Goal: Task Accomplishment & Management: Use online tool/utility

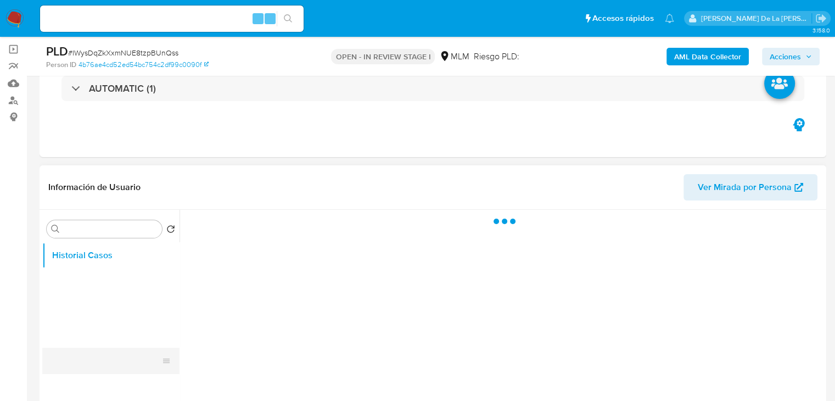
scroll to position [165, 0]
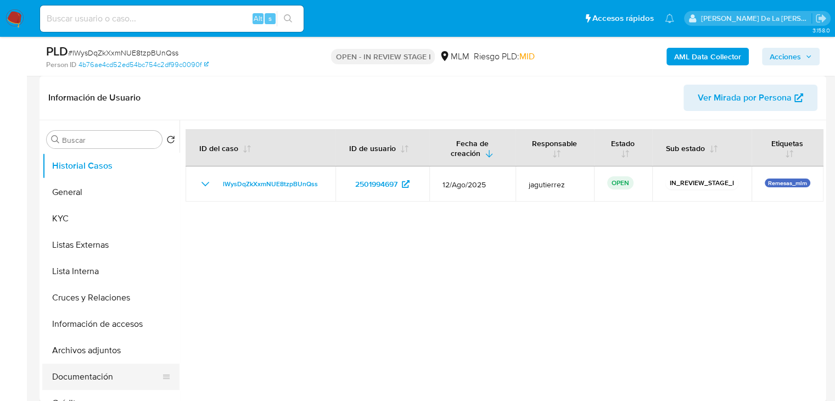
select select "10"
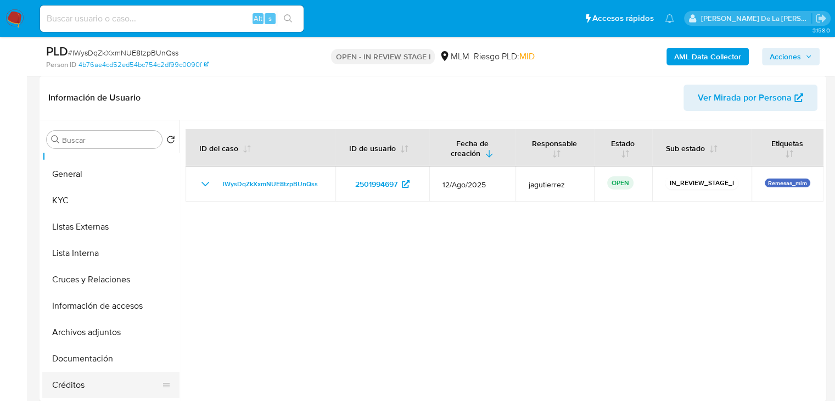
scroll to position [0, 0]
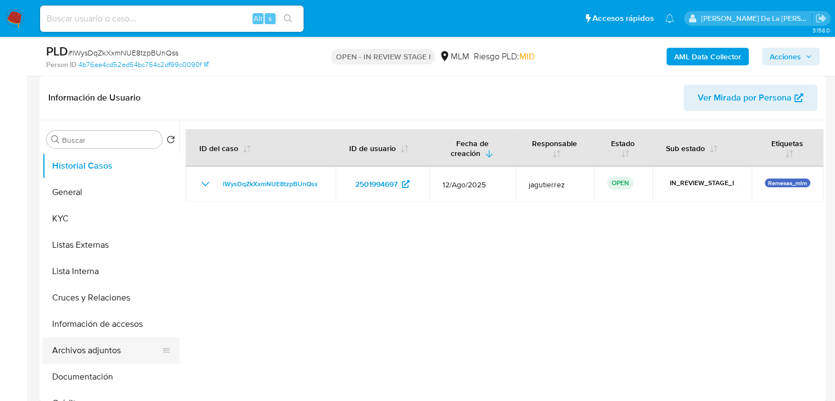
click at [110, 356] on button "Archivos adjuntos" at bounding box center [106, 350] width 128 height 26
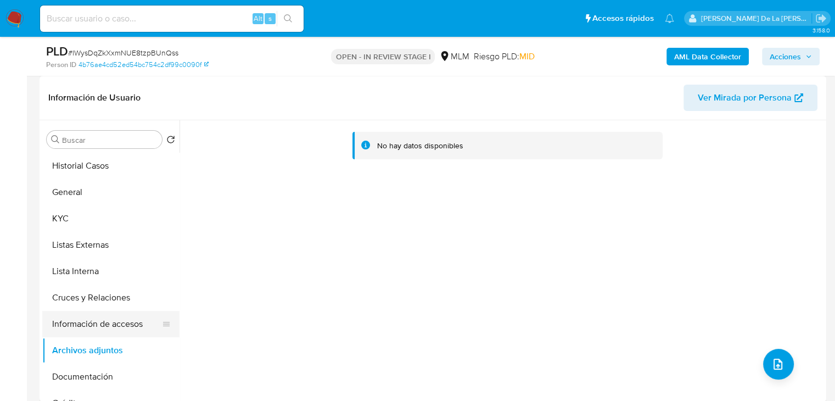
click at [98, 329] on button "Información de accesos" at bounding box center [106, 324] width 128 height 26
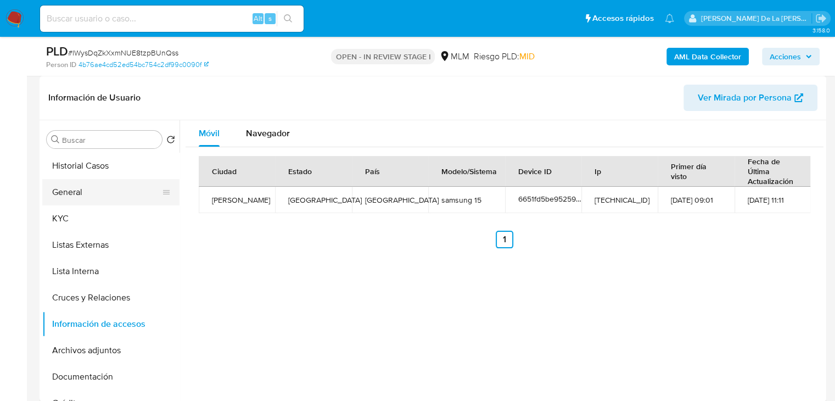
drag, startPoint x: 89, startPoint y: 173, endPoint x: 87, endPoint y: 183, distance: 9.5
click at [89, 174] on button "Historial Casos" at bounding box center [110, 166] width 137 height 26
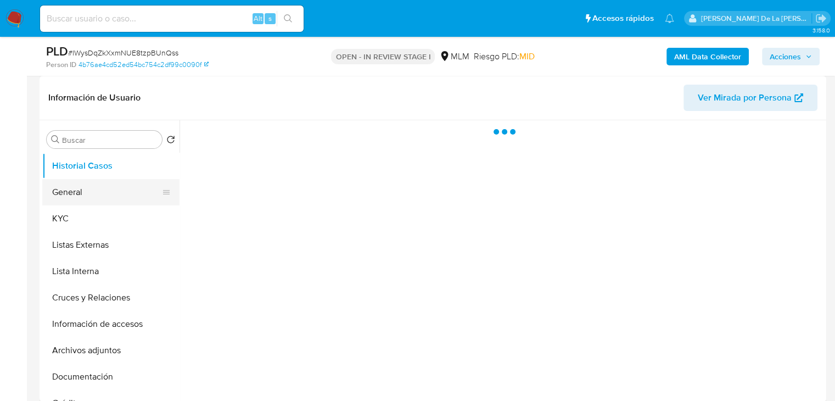
click at [83, 188] on button "General" at bounding box center [106, 192] width 128 height 26
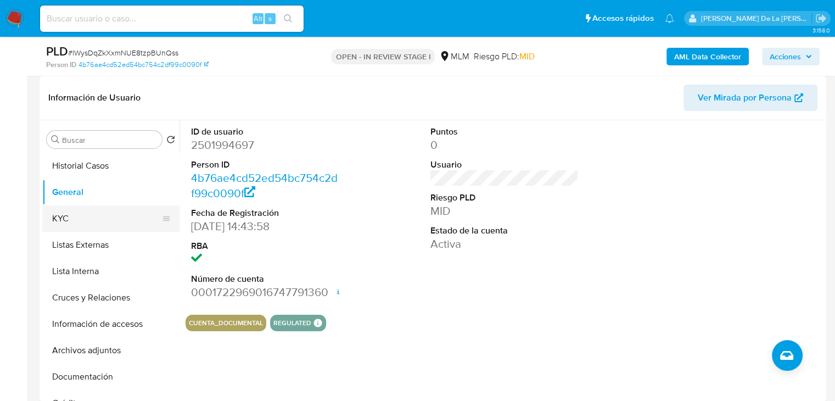
click at [121, 216] on button "KYC" at bounding box center [106, 218] width 128 height 26
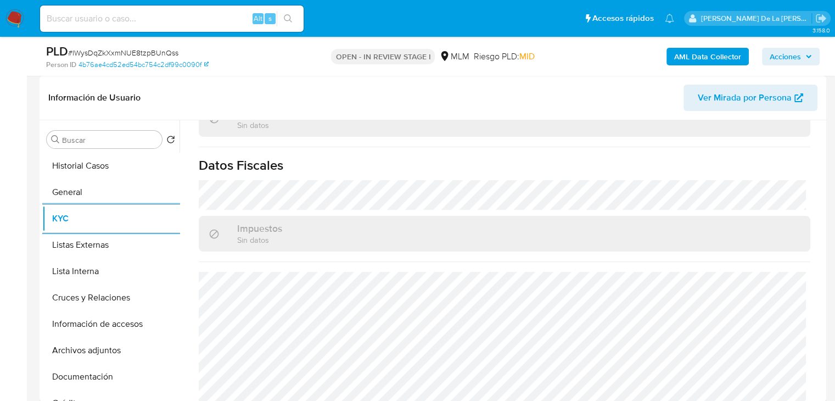
scroll to position [679, 0]
click at [86, 237] on button "Listas Externas" at bounding box center [106, 245] width 128 height 26
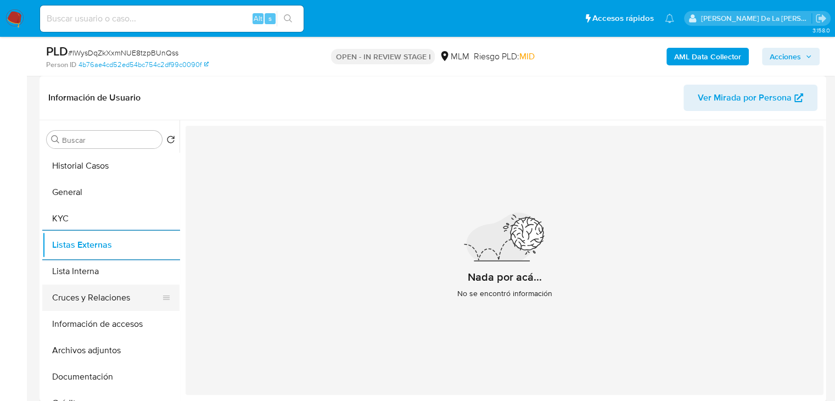
click at [64, 296] on button "Cruces y Relaciones" at bounding box center [106, 297] width 128 height 26
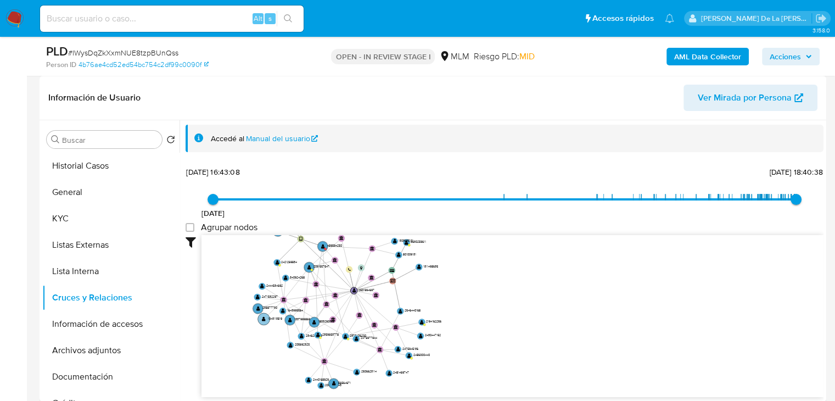
drag, startPoint x: 261, startPoint y: 310, endPoint x: 268, endPoint y: 315, distance: 8.4
click at [268, 315] on g "user-489594250  489594250 device-6651fd5be9525977b0b776ee  user-2254297101  …" at bounding box center [347, 298] width 189 height 181
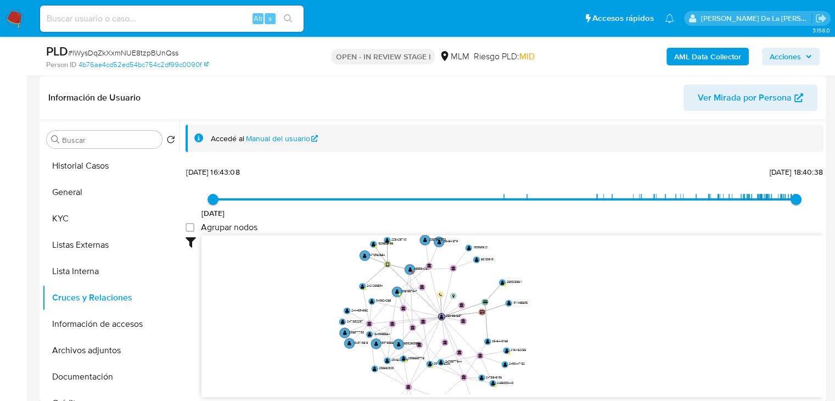
drag, startPoint x: 481, startPoint y: 310, endPoint x: 575, endPoint y: 334, distance: 97.5
click at [575, 334] on icon "user-489594250  489594250 device-6651fd5be9525977b0b776ee  user-2254297101  …" at bounding box center [512, 314] width 622 height 159
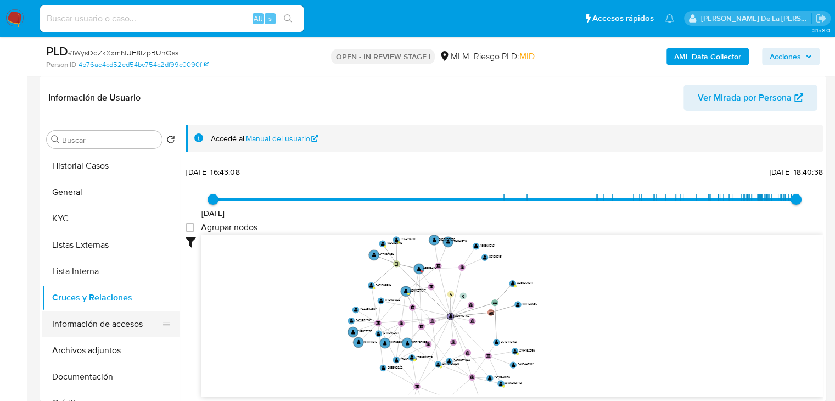
click at [79, 328] on button "Información de accesos" at bounding box center [106, 324] width 128 height 26
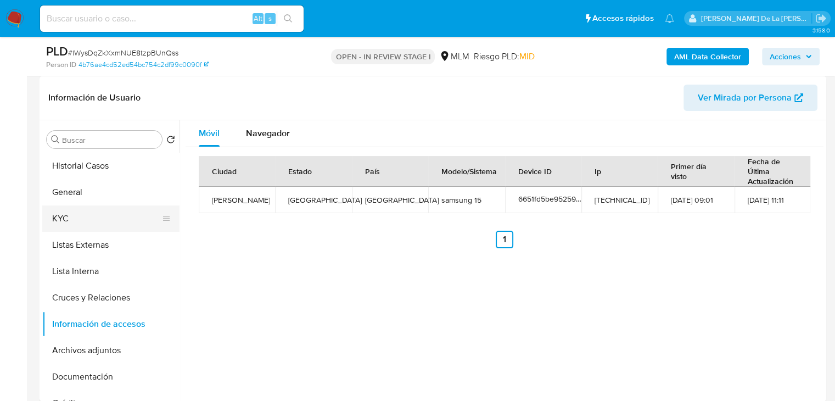
click at [64, 222] on button "KYC" at bounding box center [106, 218] width 128 height 26
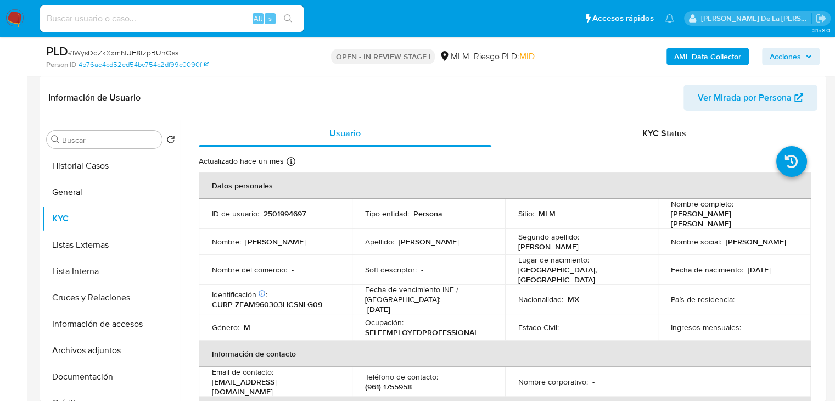
drag, startPoint x: 666, startPoint y: 216, endPoint x: 794, endPoint y: 224, distance: 128.7
click at [794, 224] on td "Nombre completo : Magdiel Baldemar Zenteno Alvarez" at bounding box center [734, 214] width 153 height 30
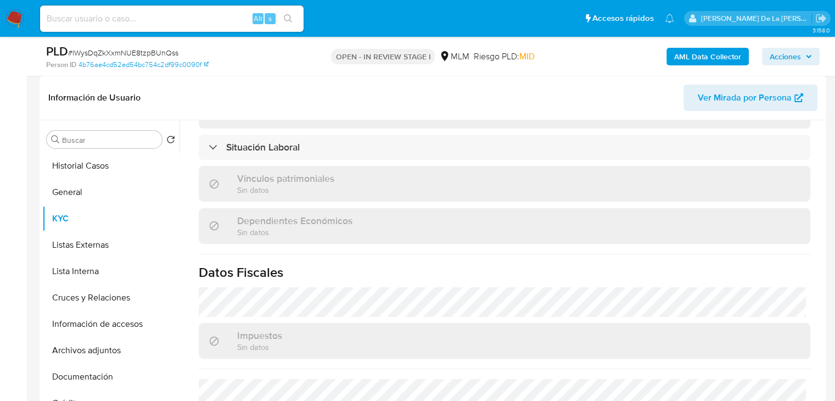
scroll to position [682, 0]
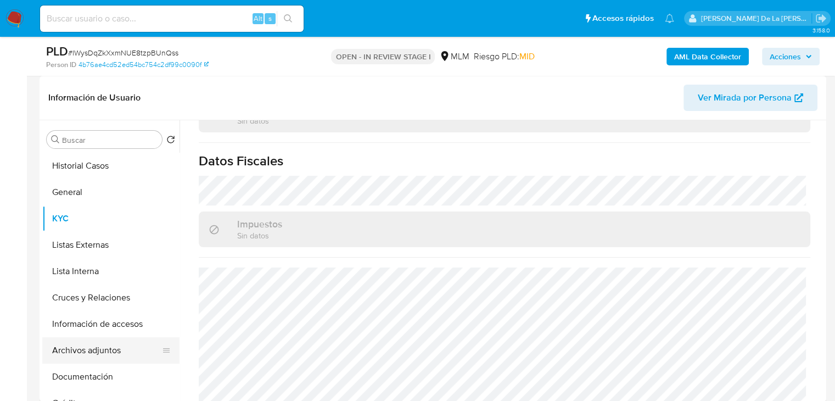
click at [95, 356] on button "Archivos adjuntos" at bounding box center [106, 350] width 128 height 26
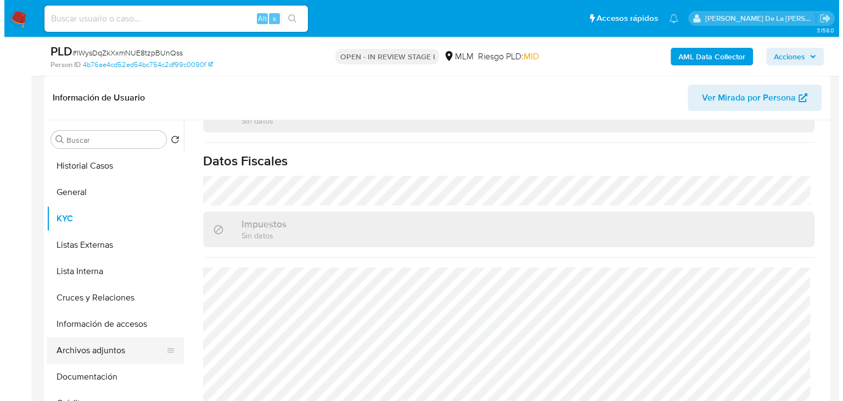
scroll to position [0, 0]
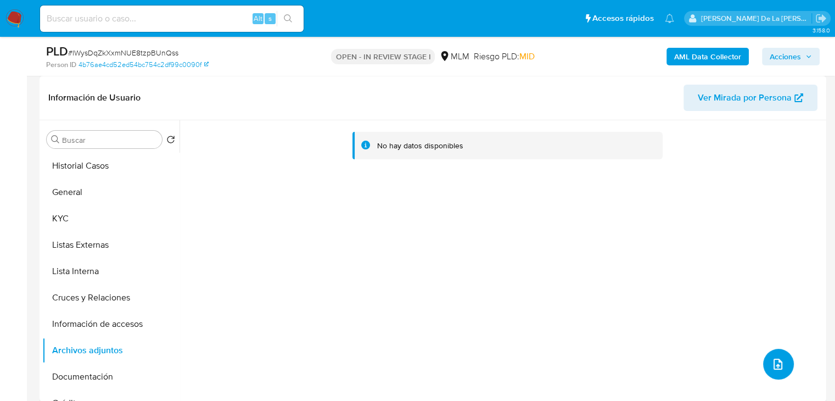
click at [771, 361] on icon "upload-file" at bounding box center [777, 363] width 13 height 13
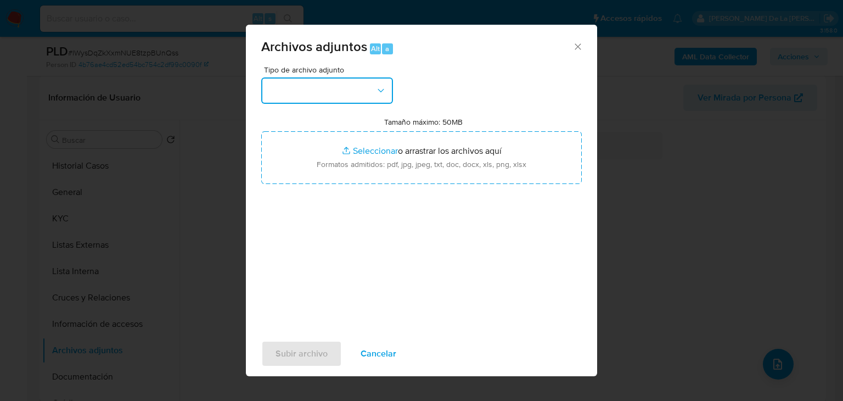
click at [304, 93] on button "button" at bounding box center [327, 90] width 132 height 26
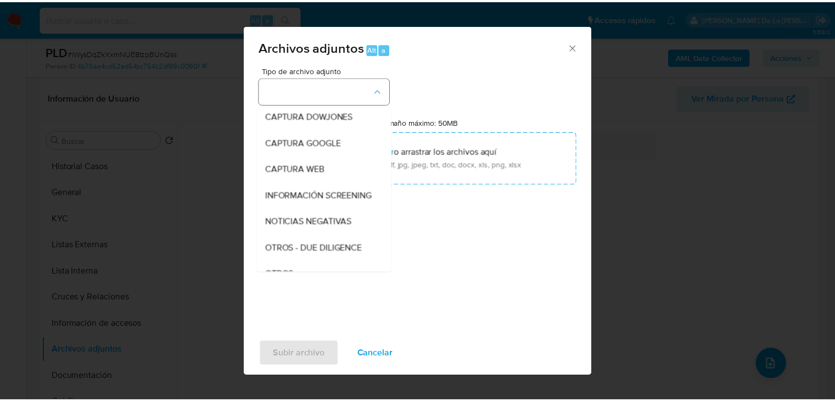
scroll to position [57, 0]
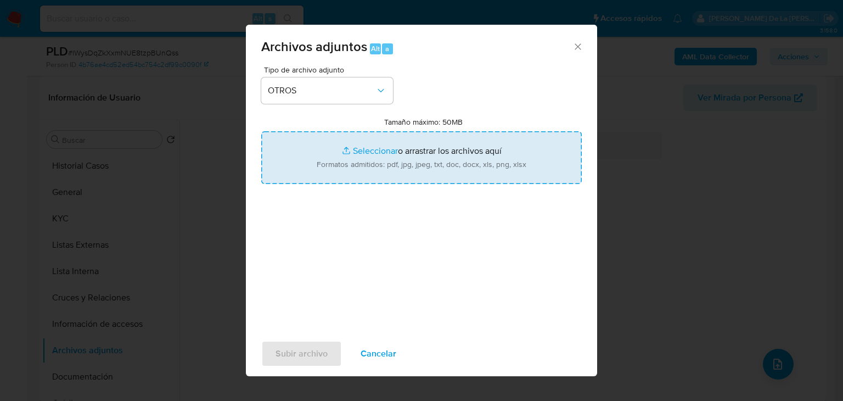
type input "C:\fakepath\2501994697_MAGDIEL BALDEMAR ZENTENO ALVAREZ_AGO2025.pdf"
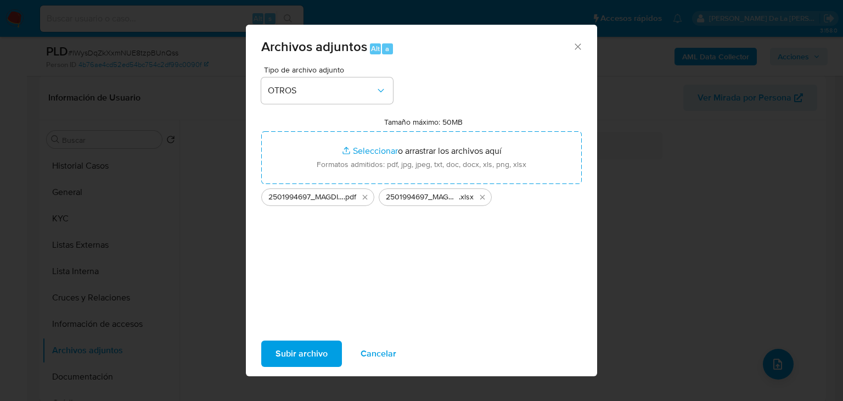
click at [285, 341] on span "Subir archivo" at bounding box center [302, 353] width 52 height 24
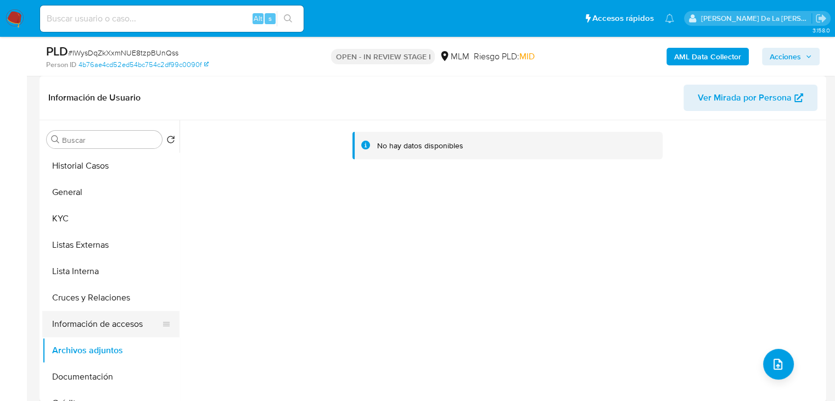
click at [107, 318] on button "Información de accesos" at bounding box center [106, 324] width 128 height 26
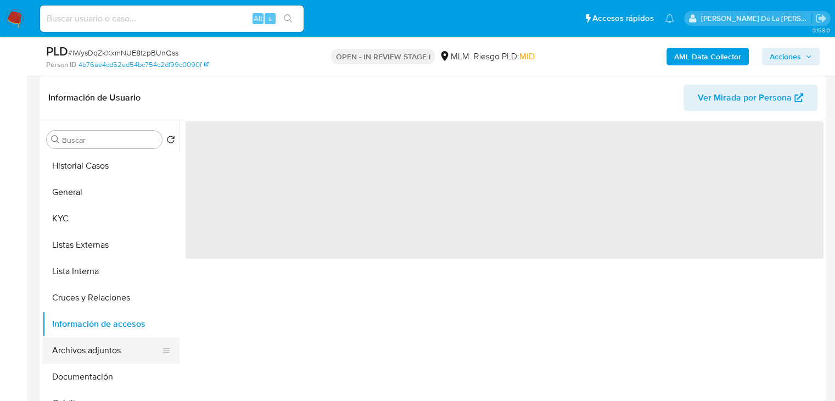
click at [64, 343] on button "Archivos adjuntos" at bounding box center [106, 350] width 128 height 26
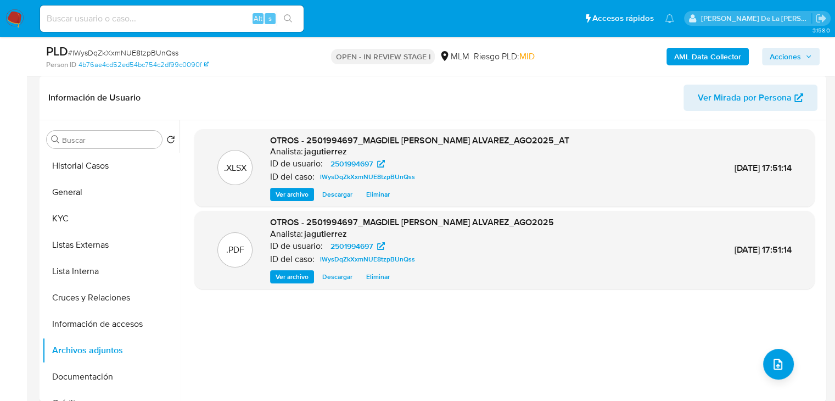
click at [791, 52] on span "Acciones" at bounding box center [785, 57] width 31 height 18
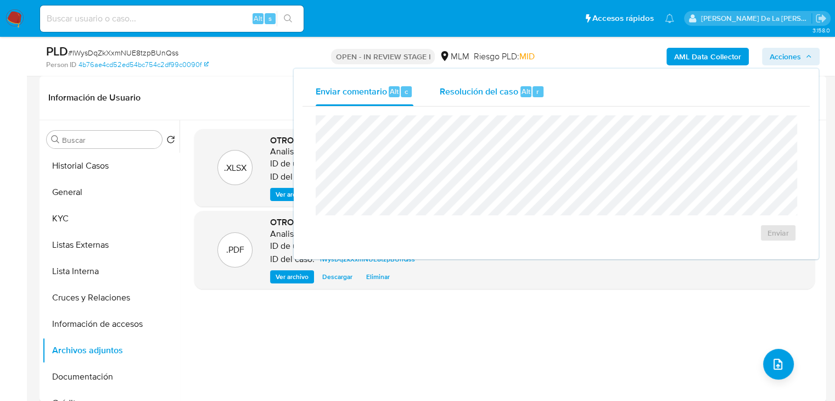
click at [496, 88] on span "Resolución del caso" at bounding box center [479, 91] width 79 height 13
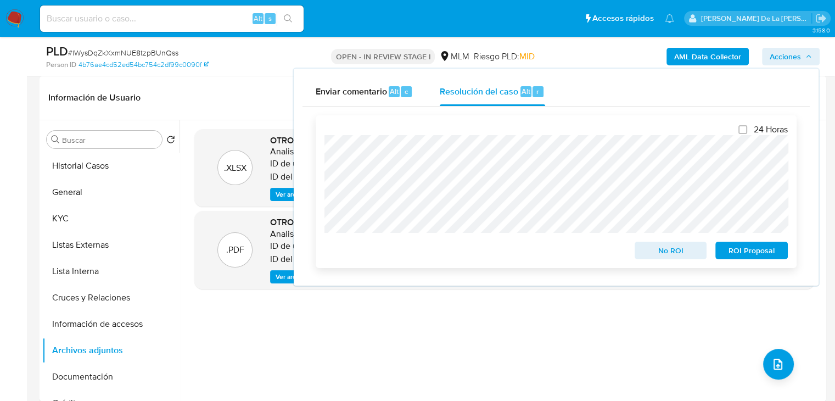
click at [738, 256] on span "ROI Proposal" at bounding box center [751, 250] width 57 height 15
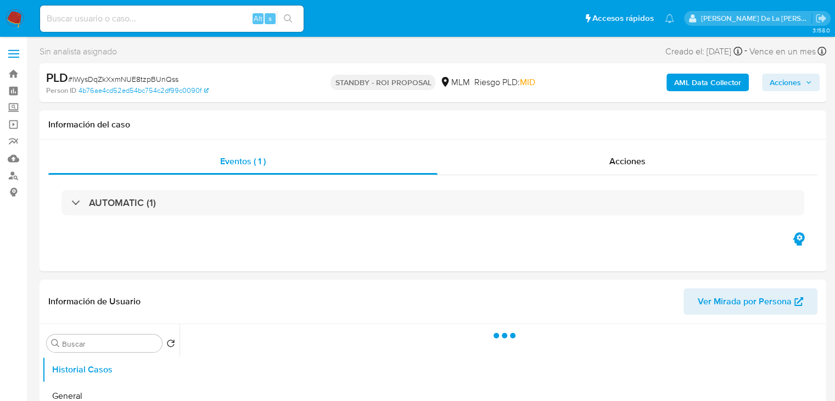
click at [19, 16] on img at bounding box center [14, 18] width 19 height 19
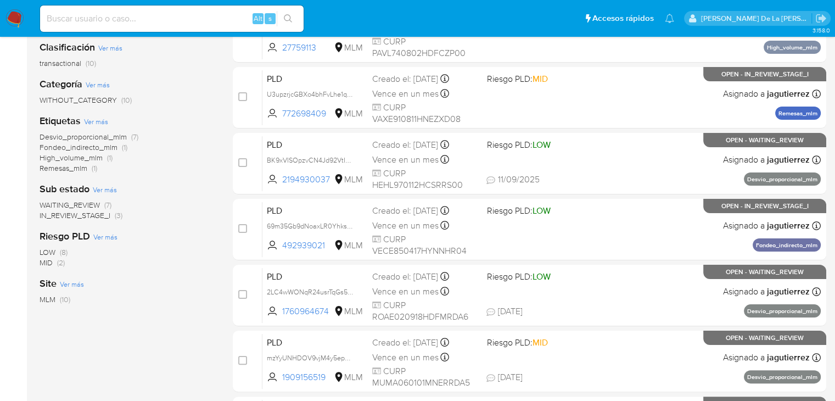
scroll to position [110, 0]
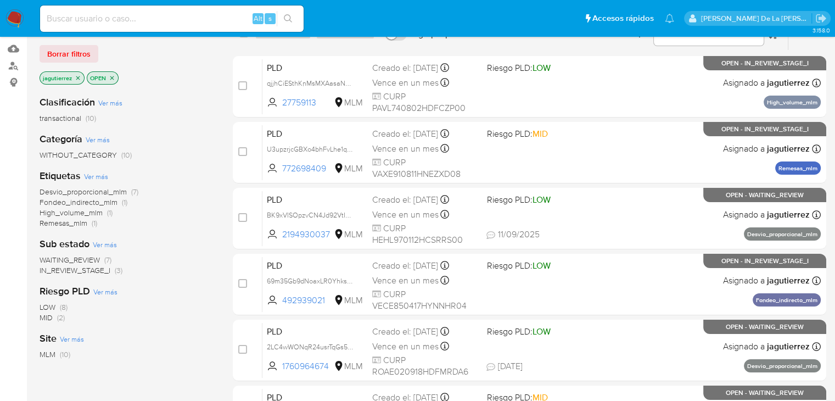
click at [77, 267] on span "IN_REVIEW_STAGE_I" at bounding box center [75, 270] width 71 height 11
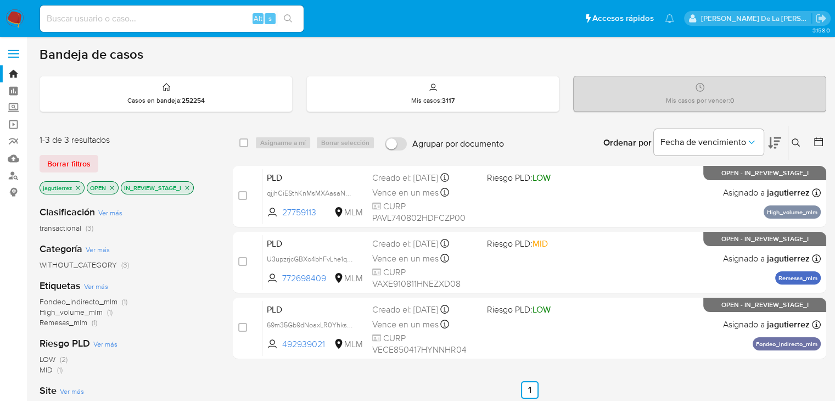
click at [795, 139] on icon at bounding box center [796, 142] width 9 height 9
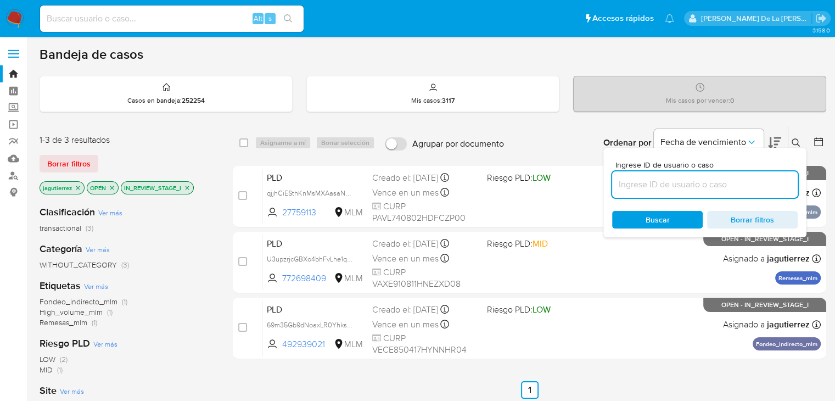
click at [681, 185] on input at bounding box center [705, 184] width 186 height 14
type input "617143129"
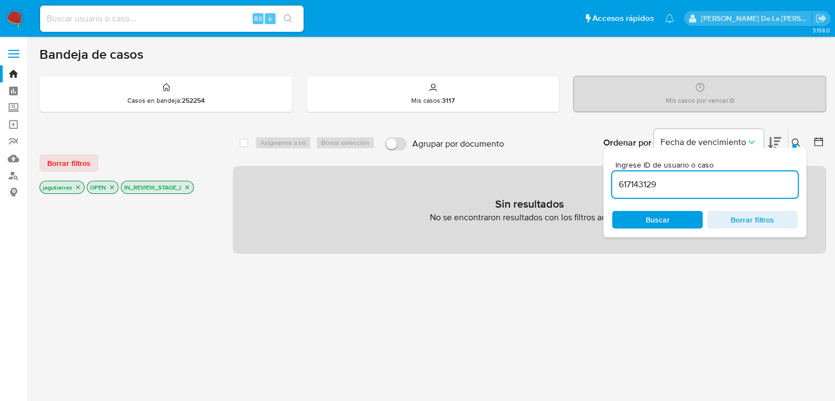
click at [188, 186] on icon "close-filter" at bounding box center [187, 187] width 7 height 7
click at [77, 188] on icon "close-filter" at bounding box center [78, 187] width 7 height 7
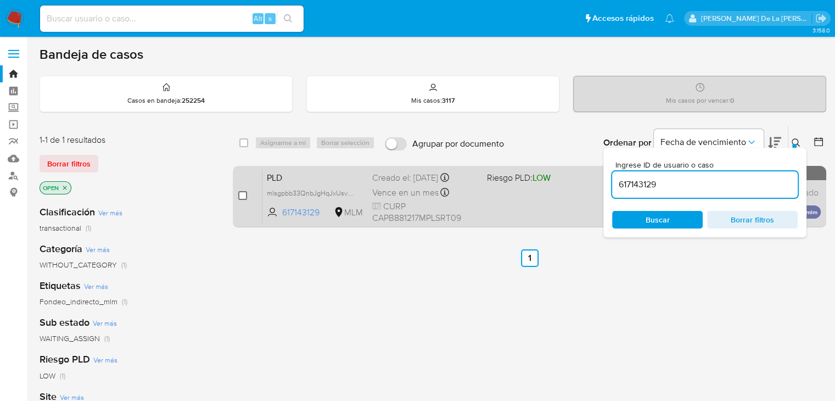
click at [243, 198] on input "checkbox" at bounding box center [242, 195] width 9 height 9
checkbox input "true"
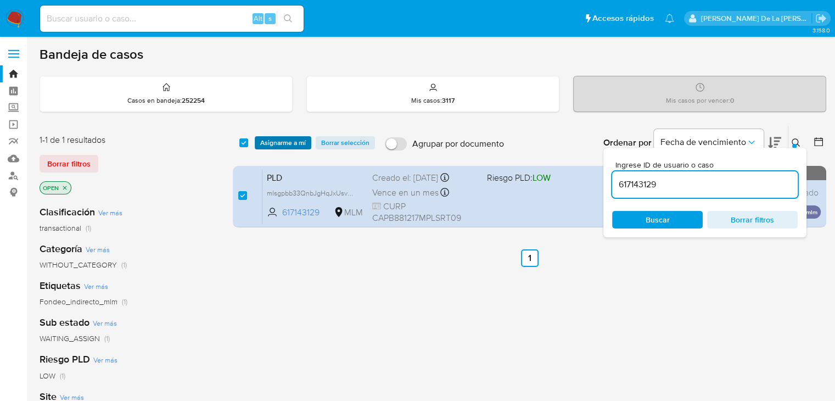
click at [285, 143] on span "Asignarme a mí" at bounding box center [283, 142] width 46 height 11
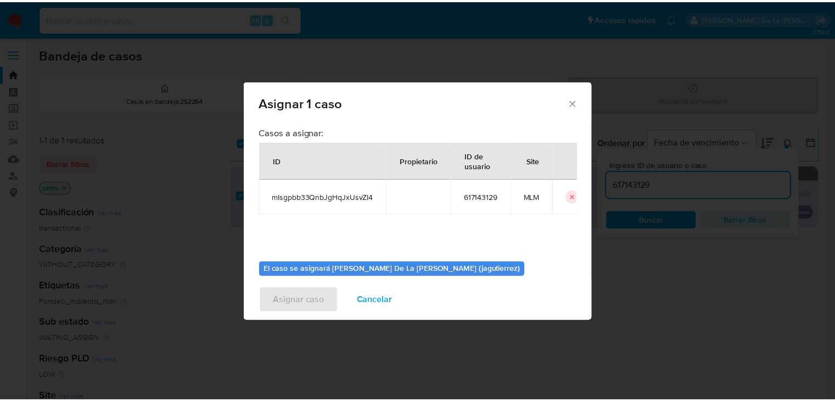
scroll to position [57, 0]
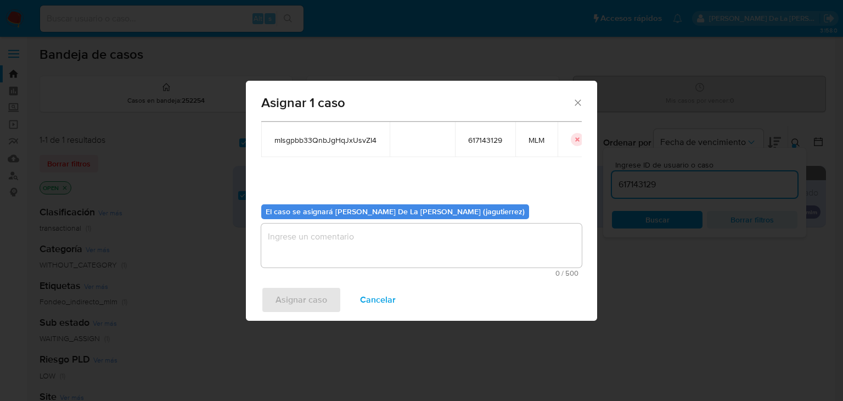
click at [313, 243] on textarea "assign-modal" at bounding box center [421, 245] width 321 height 44
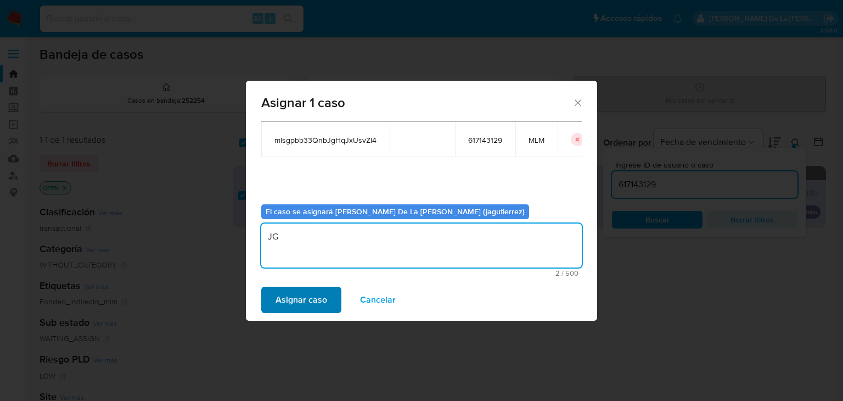
type textarea "JG"
click at [296, 299] on span "Asignar caso" at bounding box center [302, 300] width 52 height 24
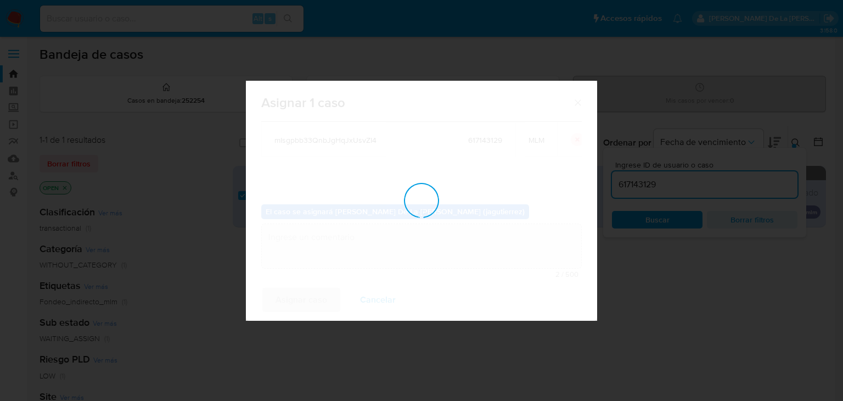
checkbox input "false"
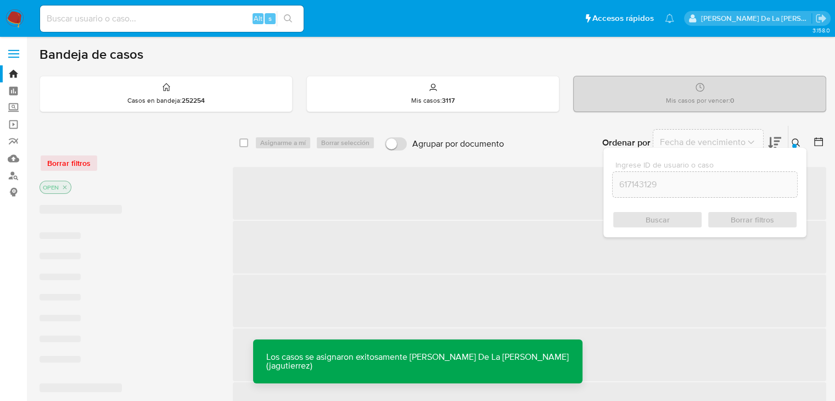
click at [509, 221] on span "‌" at bounding box center [529, 247] width 593 height 53
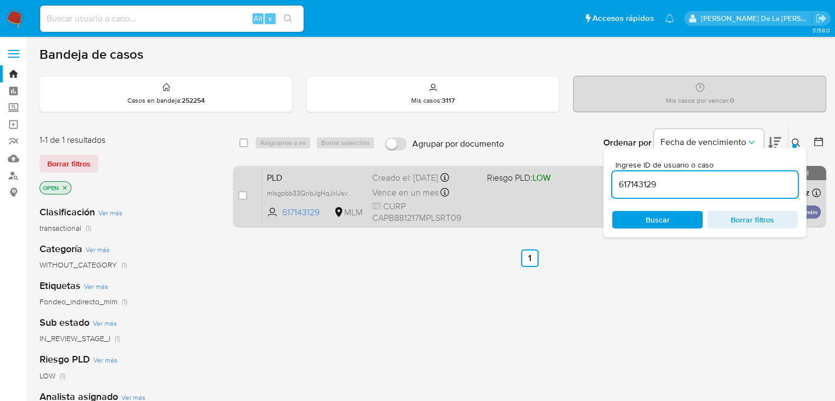
click at [507, 199] on div "PLD mIsgpbb33QnbJgHqJxUsvZI4 617143129 MLM Riesgo PLD: LOW Creado el: 12/08/202…" at bounding box center [541, 196] width 558 height 55
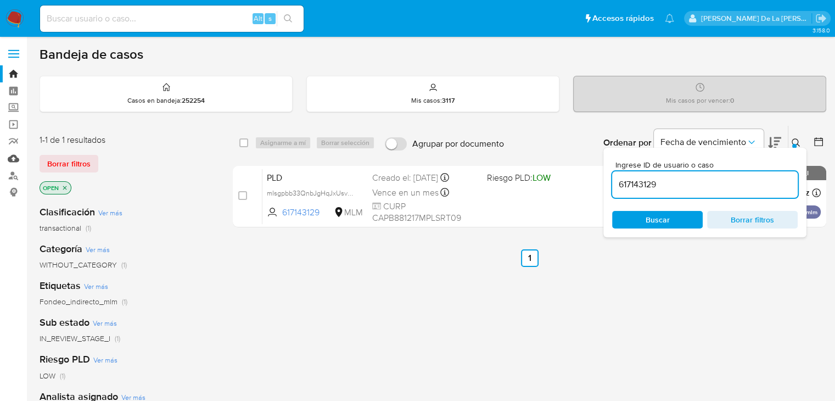
click at [11, 159] on link "Mulan" at bounding box center [65, 158] width 131 height 17
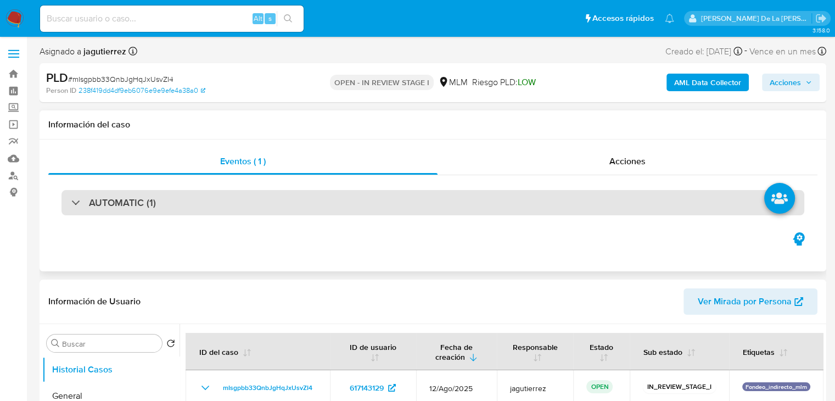
select select "10"
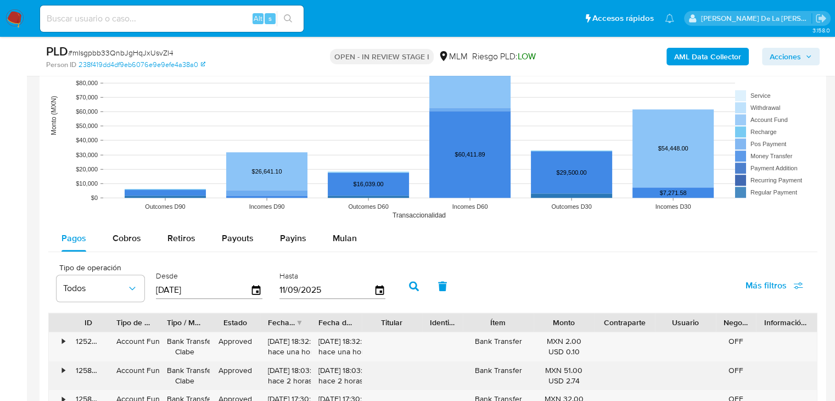
scroll to position [1098, 0]
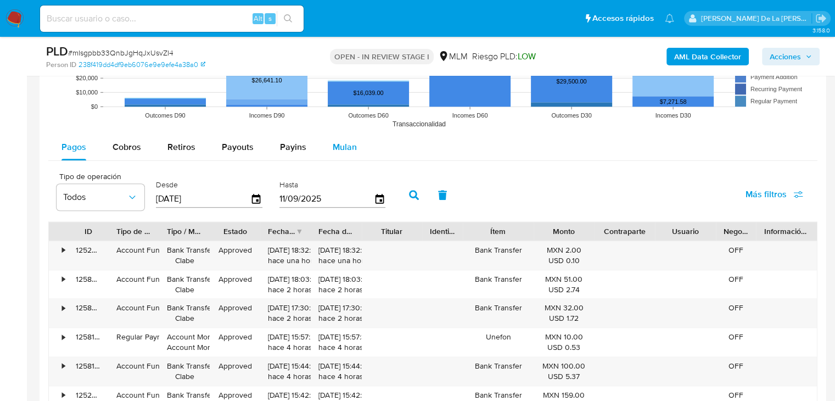
click at [356, 151] on button "Mulan" at bounding box center [345, 147] width 51 height 26
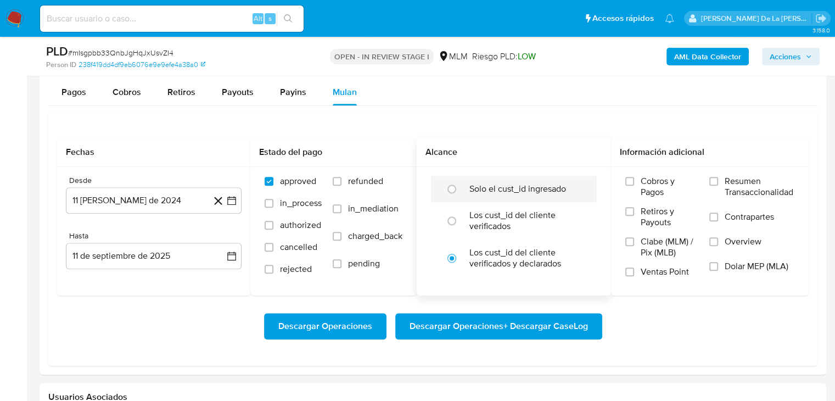
click at [469, 192] on div at bounding box center [455, 188] width 30 height 23
radio input "true"
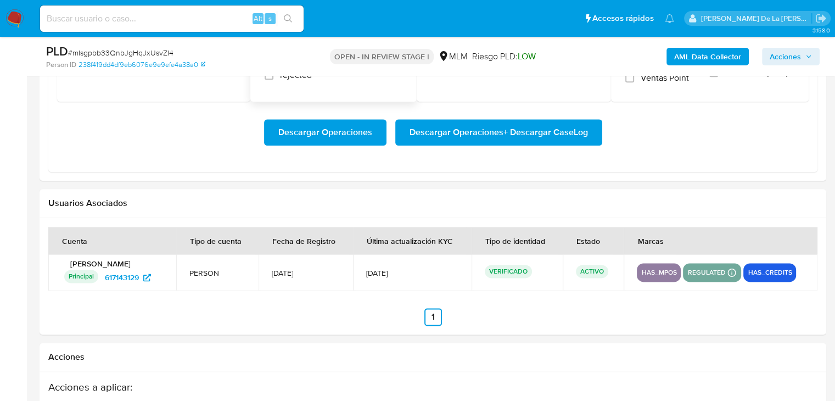
scroll to position [1208, 0]
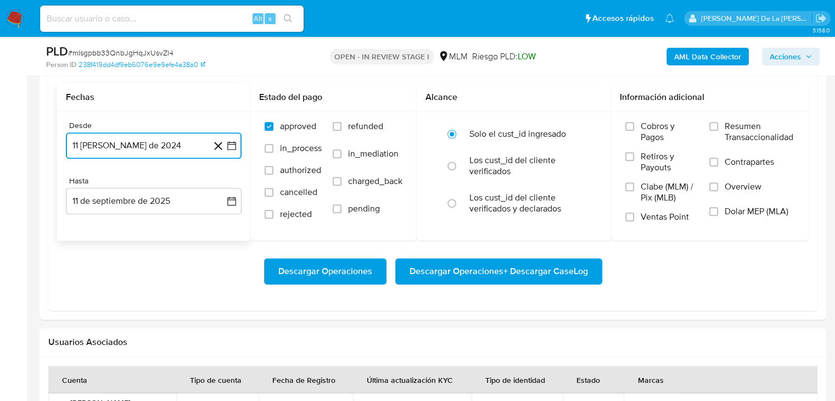
click at [228, 149] on icon "button" at bounding box center [231, 145] width 11 height 11
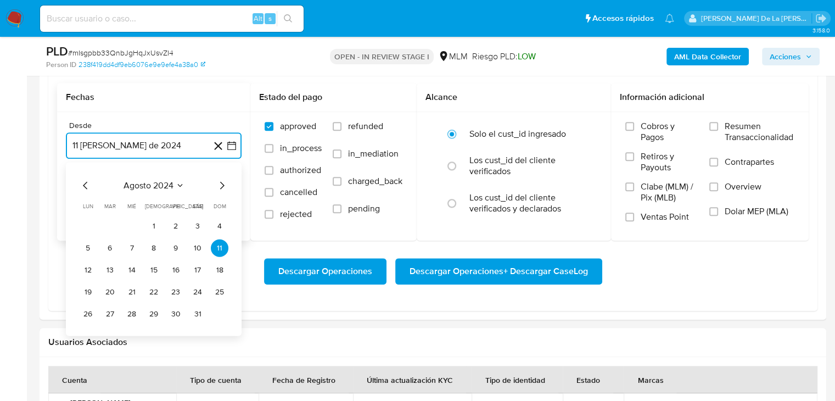
click at [223, 187] on icon "Mes siguiente" at bounding box center [221, 184] width 13 height 13
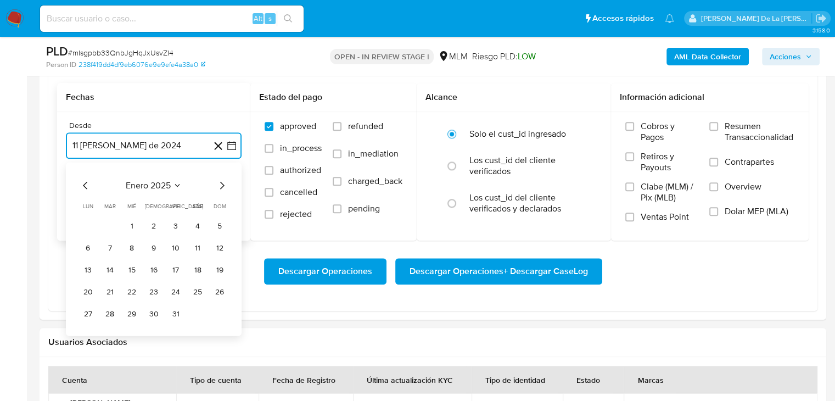
click at [223, 187] on icon "Mes siguiente" at bounding box center [221, 184] width 13 height 13
click at [116, 222] on button "1" at bounding box center [110, 226] width 18 height 18
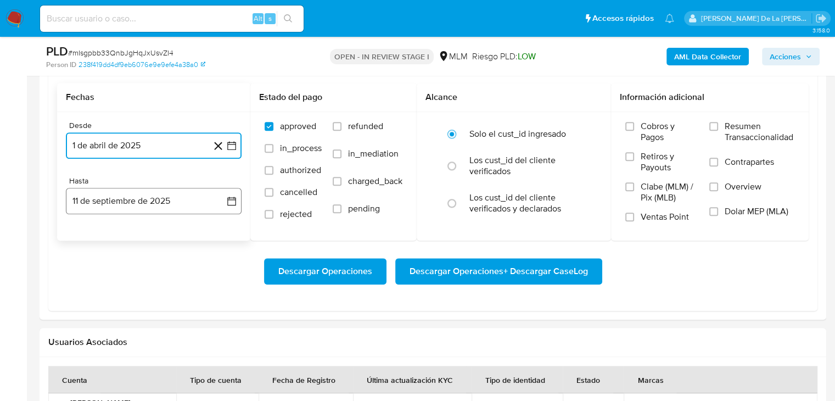
click at [124, 205] on button "11 de septiembre de 2025" at bounding box center [154, 201] width 176 height 26
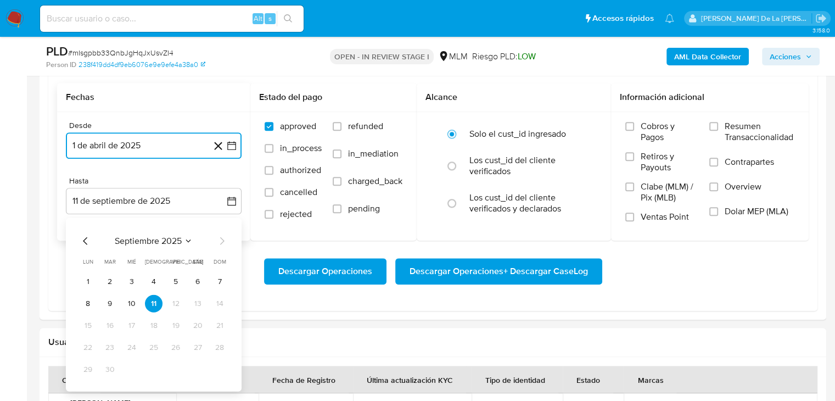
click at [85, 236] on icon "Mes anterior" at bounding box center [85, 240] width 13 height 13
click at [156, 367] on button "31" at bounding box center [154, 369] width 18 height 18
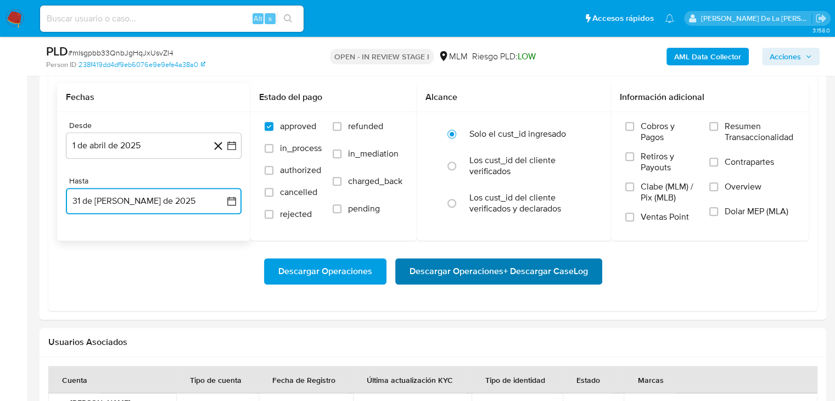
click at [496, 272] on span "Descargar Operaciones + Descargar CaseLog" at bounding box center [499, 271] width 178 height 24
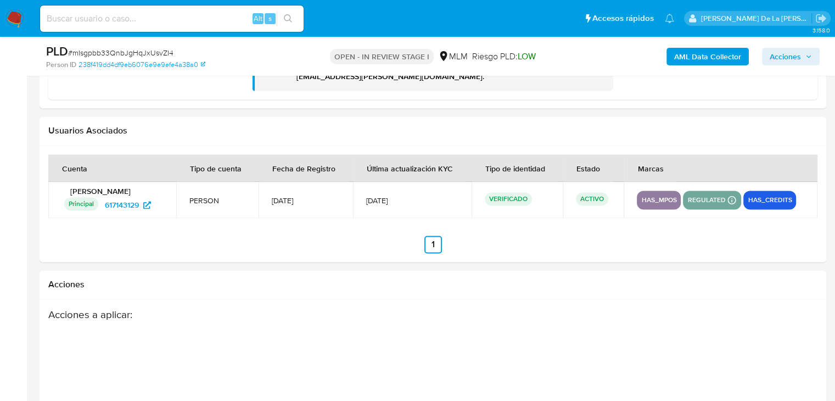
scroll to position [1427, 0]
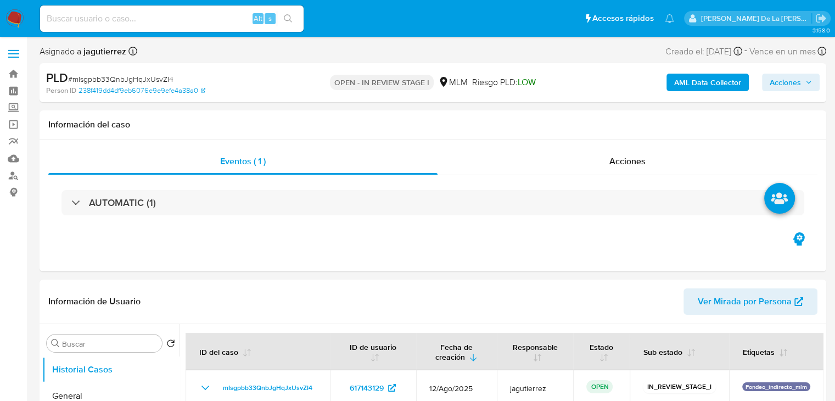
select select "10"
click at [793, 239] on icon "button" at bounding box center [799, 238] width 12 height 13
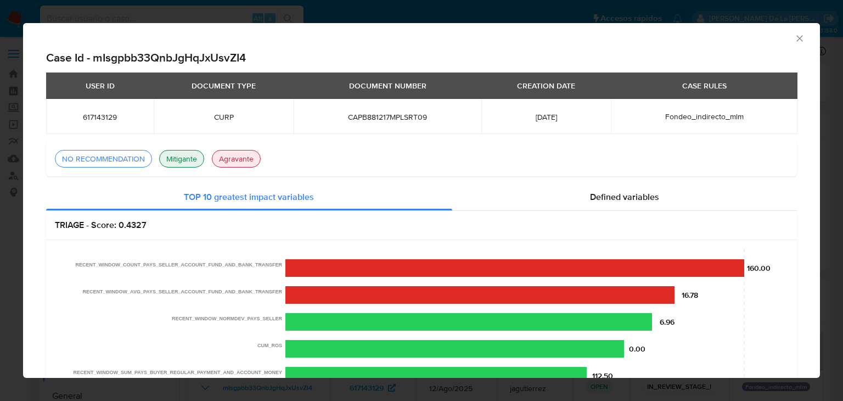
click at [798, 37] on div "Consolidado" at bounding box center [421, 36] width 797 height 27
click at [784, 37] on div "Consolidado" at bounding box center [413, 37] width 764 height 12
click at [794, 39] on icon "Cerrar ventana" at bounding box center [799, 38] width 11 height 11
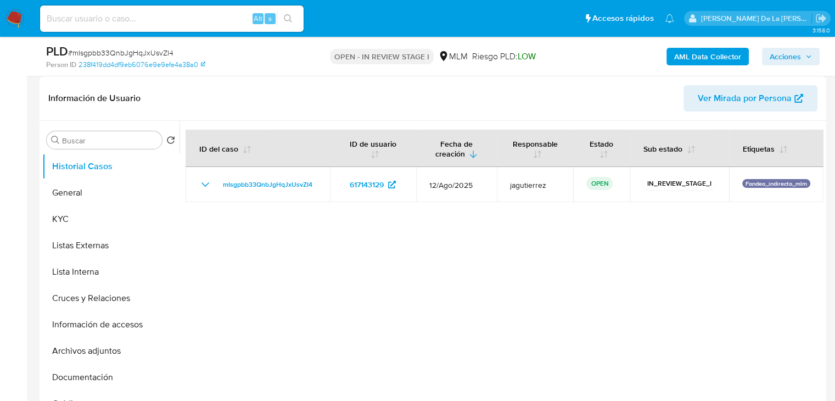
scroll to position [165, 0]
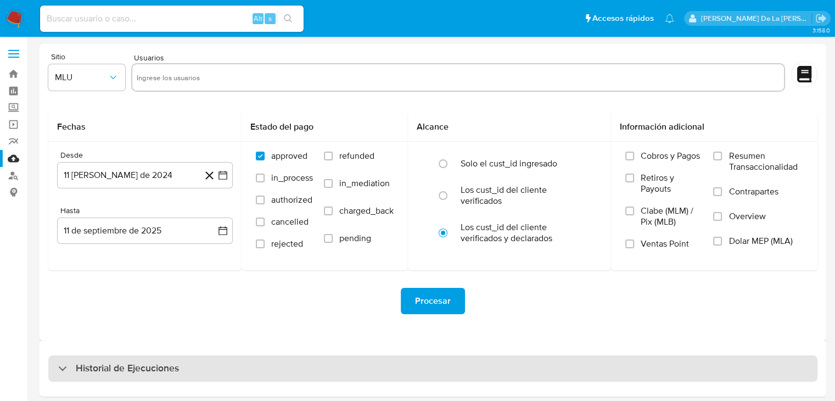
click at [88, 357] on div "Historial de Ejecuciones" at bounding box center [432, 368] width 769 height 26
select select "10"
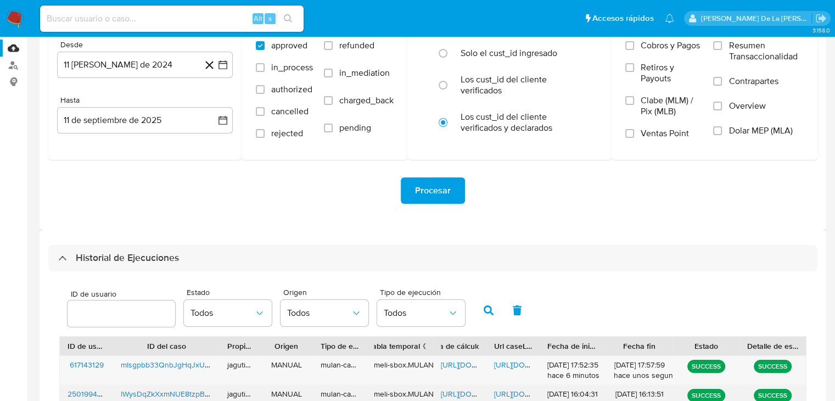
scroll to position [220, 0]
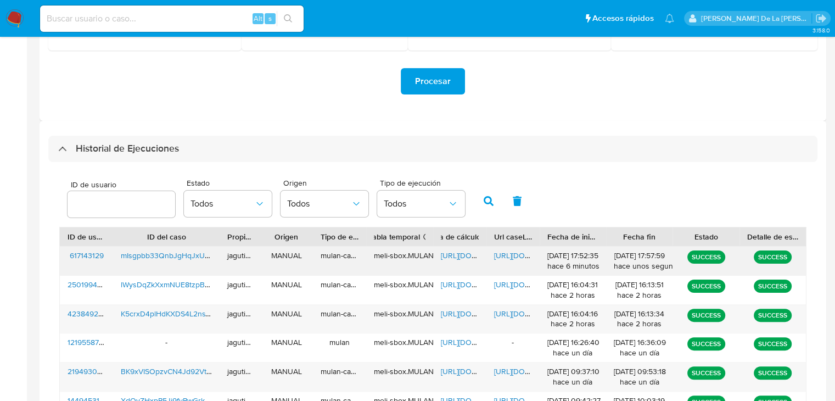
click at [175, 257] on span "mIsgpbb33QnbJgHqJxUsvZI4" at bounding box center [172, 255] width 102 height 11
click at [450, 249] on div "https://docs.google.com/spreadsheets/d/1wLpB8EzUlWb6uVEcLUTSS6Y29yxDbJlwO9ZCB0i…" at bounding box center [459, 260] width 53 height 29
click at [450, 254] on span "https://docs.google.com/spreadsheets/d/1wLpB8EzUlWb6uVEcLUTSS6Y29yxDbJlwO9ZCB0i…" at bounding box center [479, 255] width 76 height 11
click at [504, 255] on span "https://docs.google.com/document/d/1qfD0u7Se5BlssWAuxU-L1OIlhnRcOTn8w1VWn2afm8U…" at bounding box center [532, 255] width 76 height 11
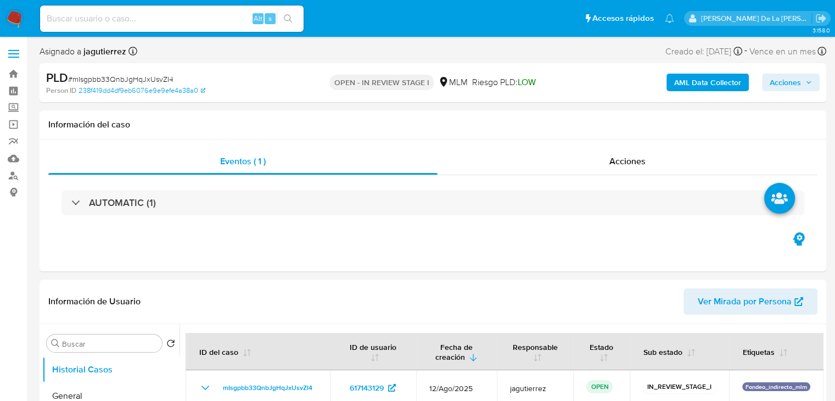
select select "10"
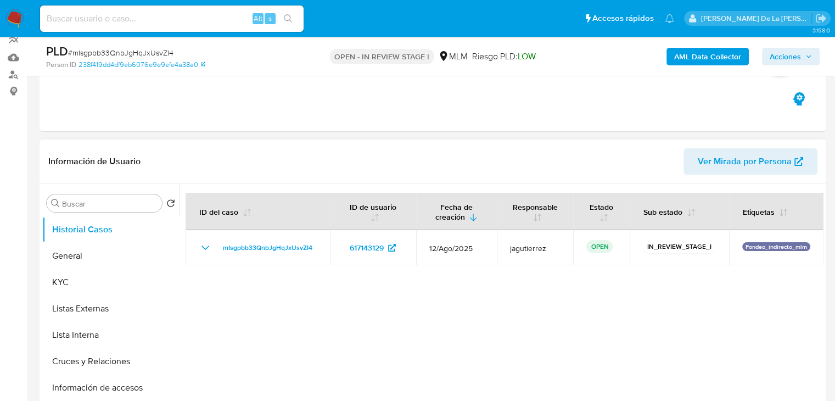
scroll to position [220, 0]
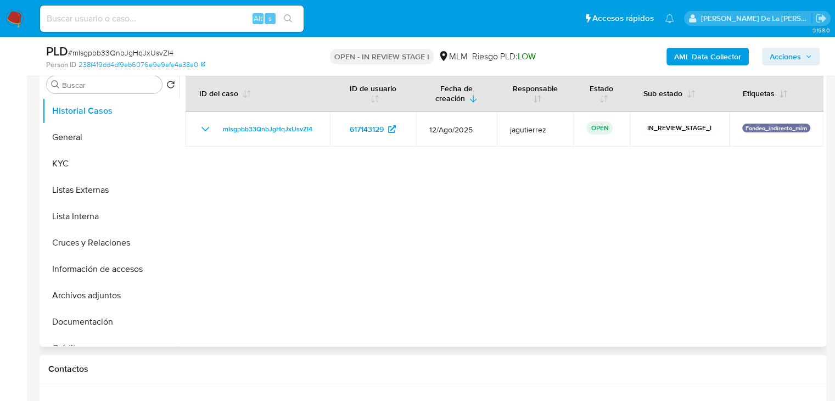
select select "10"
click at [114, 132] on button "General" at bounding box center [106, 137] width 128 height 26
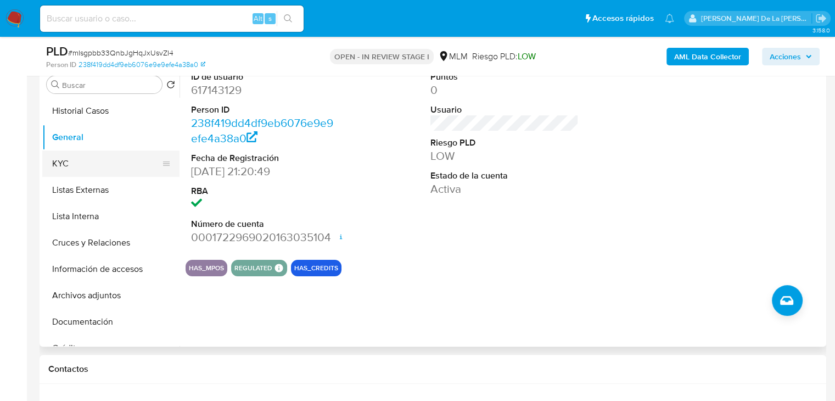
click at [79, 164] on button "KYC" at bounding box center [106, 163] width 128 height 26
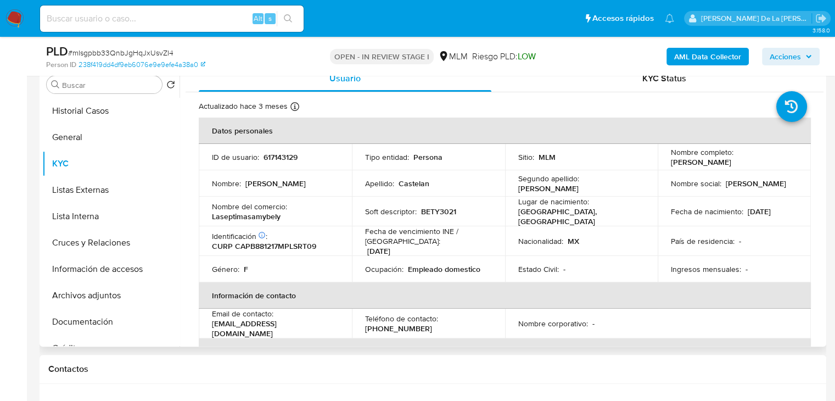
drag, startPoint x: 664, startPoint y: 166, endPoint x: 749, endPoint y: 166, distance: 85.1
click at [749, 166] on td "Nombre completo : Beatriz Castelan Perez" at bounding box center [734, 157] width 153 height 26
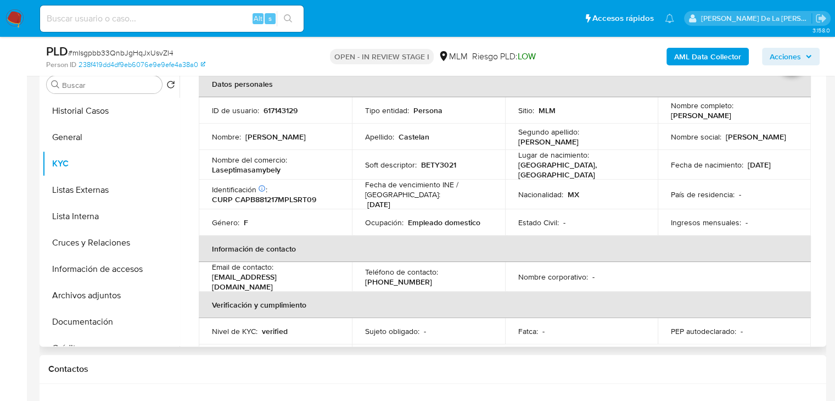
scroll to position [0, 0]
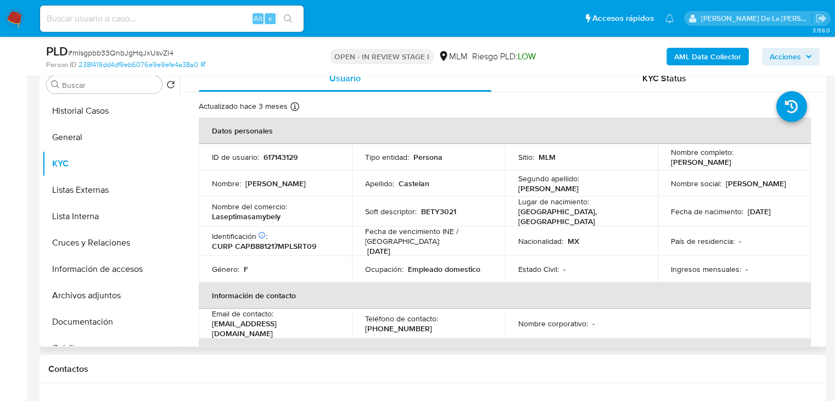
click at [421, 209] on p "BETY3021" at bounding box center [438, 211] width 35 height 10
click at [232, 211] on p "Laseptimasamybely" at bounding box center [246, 216] width 69 height 10
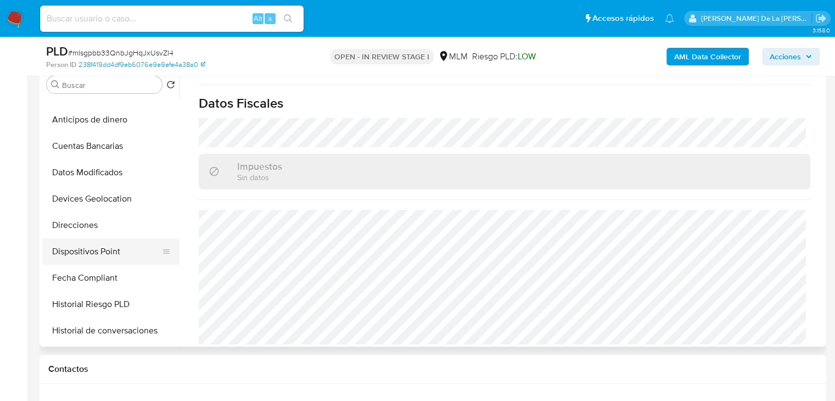
scroll to position [274, 0]
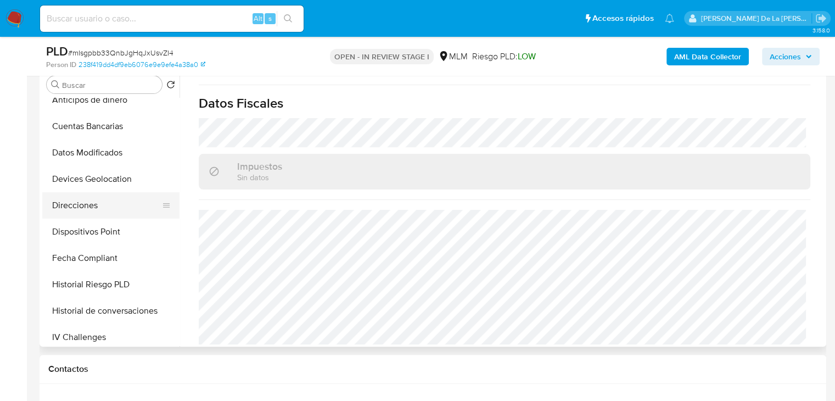
click at [114, 205] on button "Direcciones" at bounding box center [106, 205] width 128 height 26
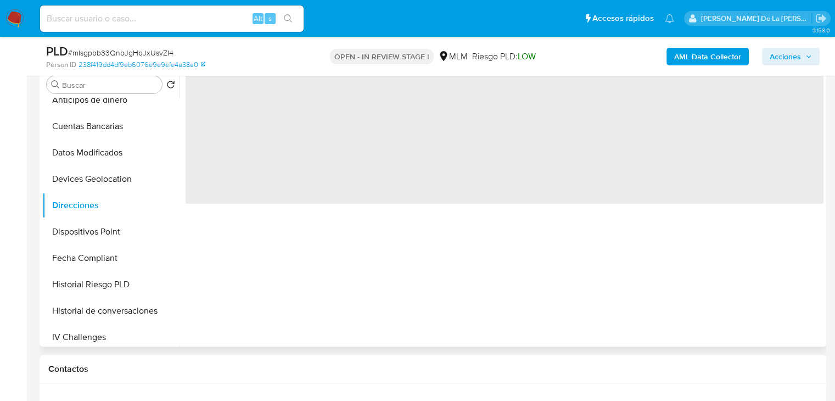
scroll to position [0, 0]
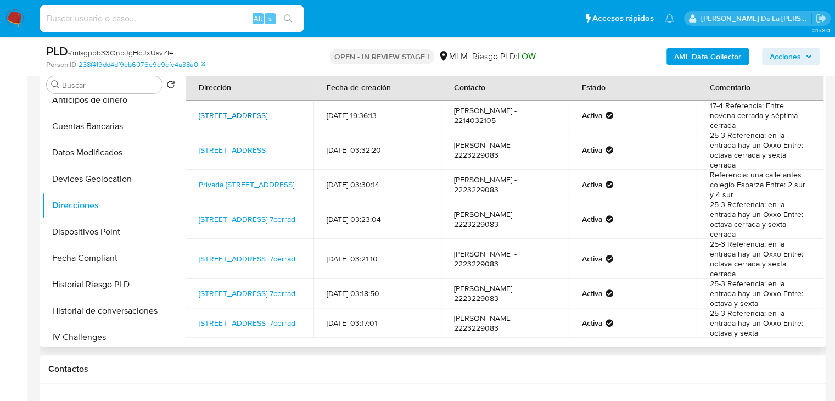
click at [214, 111] on link "Calle Alhelies 8 Cerrada 17 - 4, Puebla, Puebla, 72490, Mexico 4" at bounding box center [233, 115] width 69 height 11
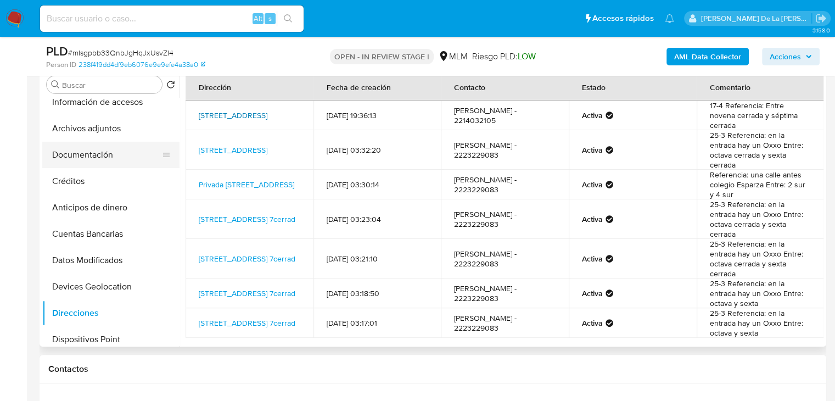
scroll to position [165, 0]
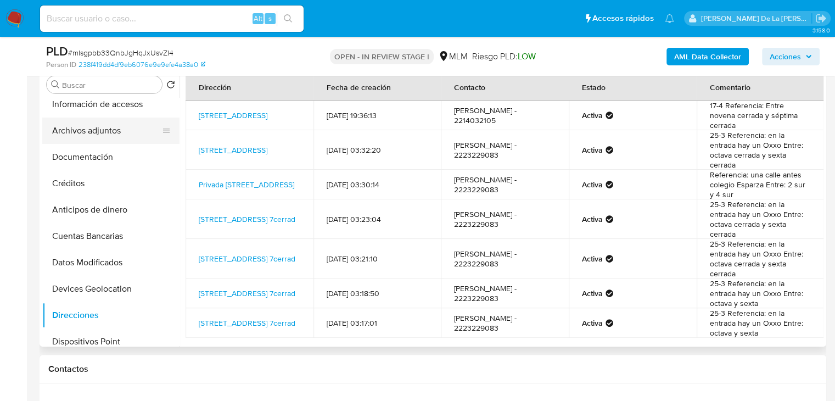
click at [87, 133] on button "Archivos adjuntos" at bounding box center [106, 130] width 128 height 26
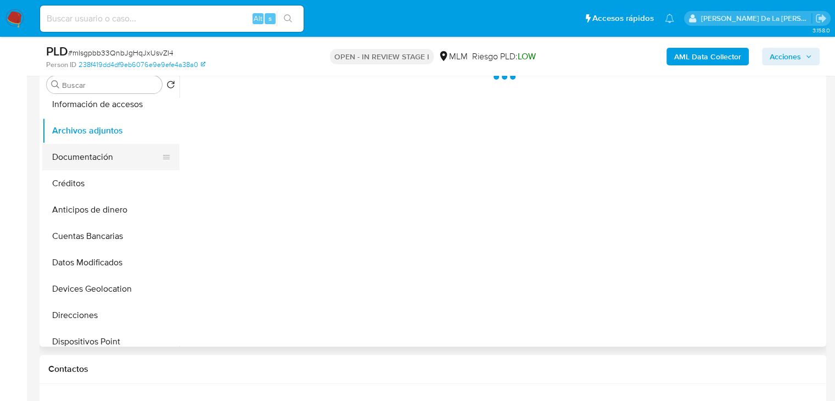
click at [81, 156] on button "Documentación" at bounding box center [106, 157] width 128 height 26
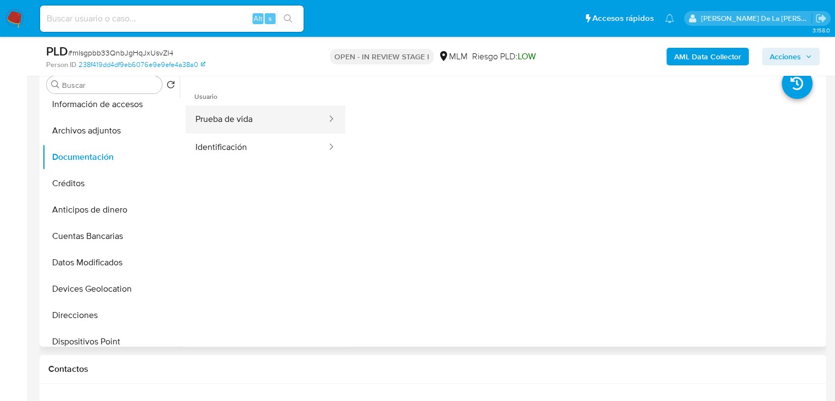
click at [269, 121] on button "Prueba de vida" at bounding box center [257, 119] width 142 height 28
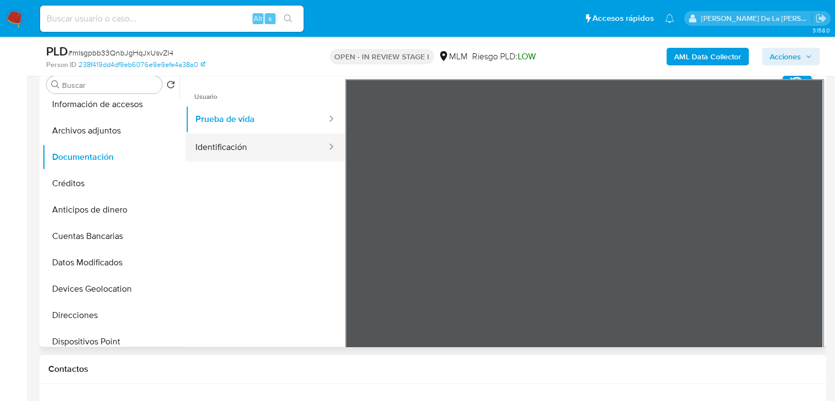
click at [319, 148] on div at bounding box center [328, 147] width 18 height 13
click at [264, 136] on button "Identificación" at bounding box center [257, 147] width 142 height 28
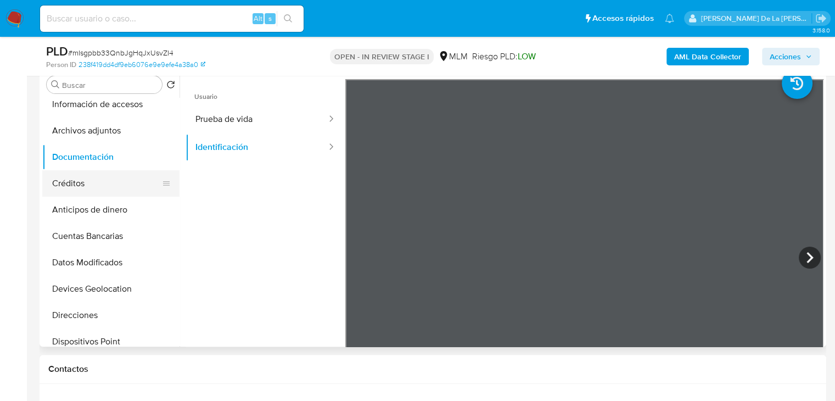
click at [59, 181] on button "Créditos" at bounding box center [106, 183] width 128 height 26
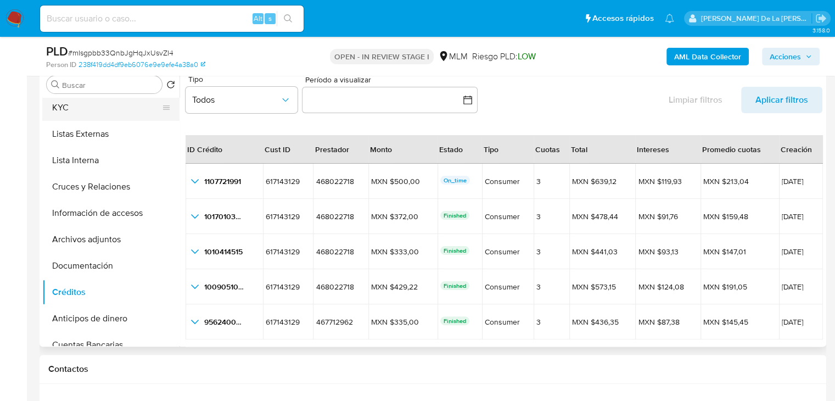
scroll to position [0, 0]
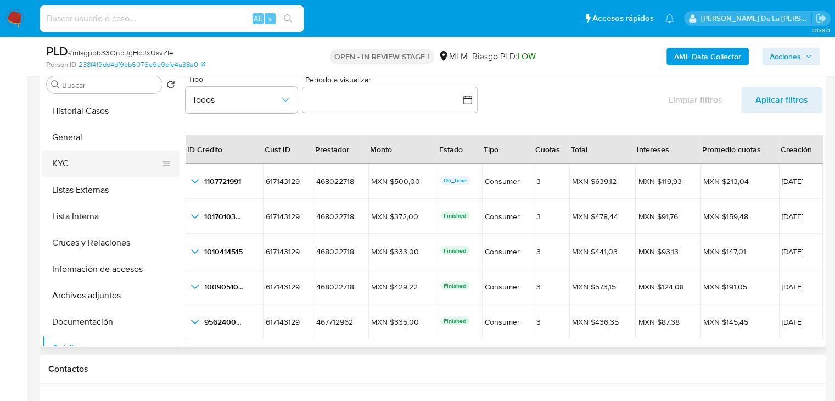
click at [80, 158] on button "KYC" at bounding box center [106, 163] width 128 height 26
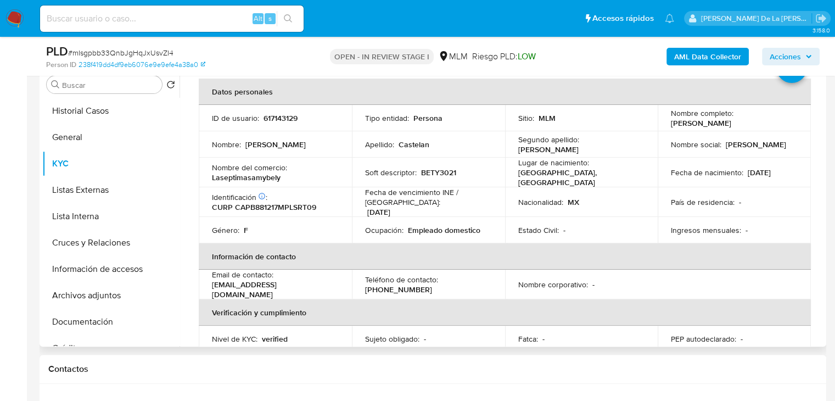
scroll to position [110, 0]
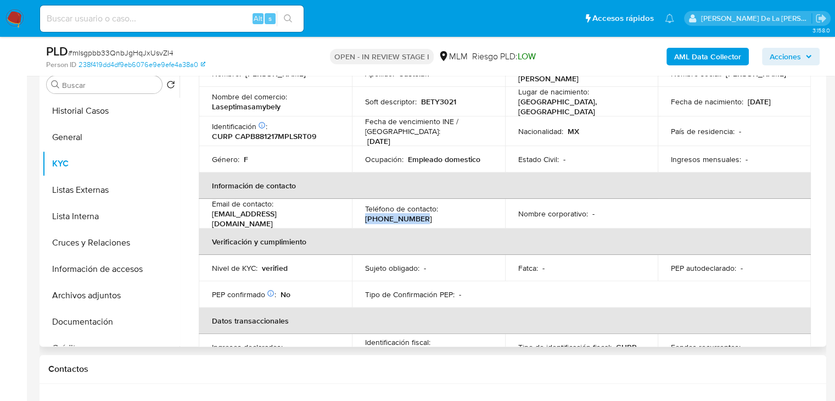
drag, startPoint x: 421, startPoint y: 210, endPoint x: 361, endPoint y: 212, distance: 59.9
click at [361, 212] on td "Teléfono de contacto : (222) 5337517" at bounding box center [428, 214] width 153 height 30
copy p "(222) 5337517"
drag, startPoint x: 391, startPoint y: 206, endPoint x: 393, endPoint y: 212, distance: 6.9
click at [393, 214] on p "(222) 5337517" at bounding box center [398, 219] width 67 height 10
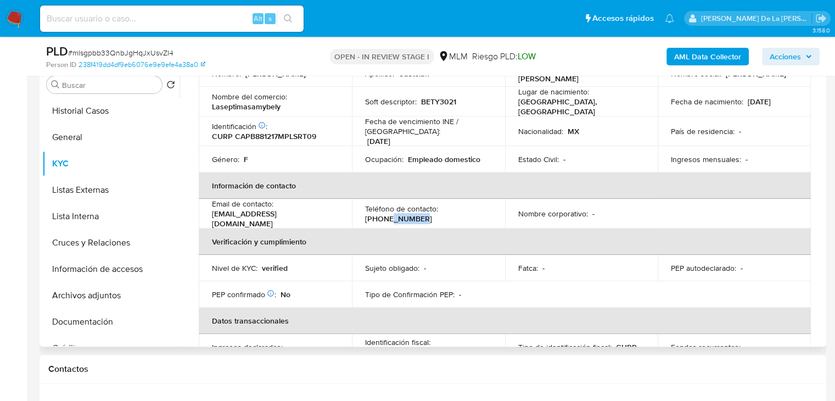
click at [393, 214] on p "(222) 5337517" at bounding box center [398, 219] width 67 height 10
click at [417, 214] on div "Teléfono de contacto : (222) 5337517" at bounding box center [428, 214] width 127 height 20
drag, startPoint x: 417, startPoint y: 214, endPoint x: 360, endPoint y: 213, distance: 57.6
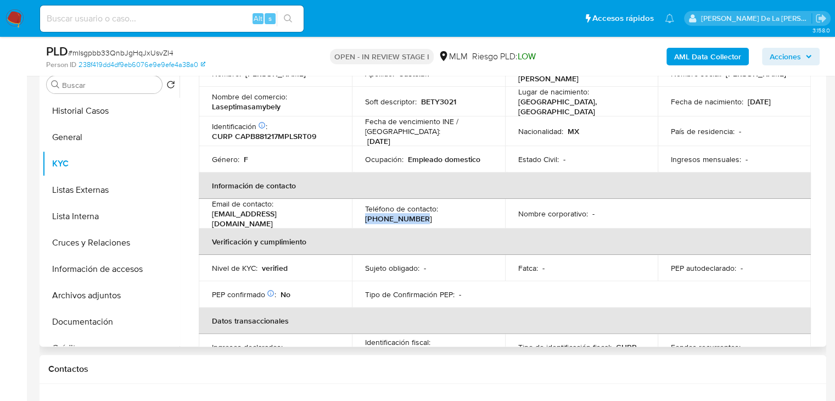
click at [360, 213] on td "Teléfono de contacto : (222) 5337517" at bounding box center [428, 214] width 153 height 30
click at [250, 104] on p "Laseptimasamybely" at bounding box center [246, 107] width 69 height 10
click at [249, 104] on p "Laseptimasamybely" at bounding box center [246, 107] width 69 height 10
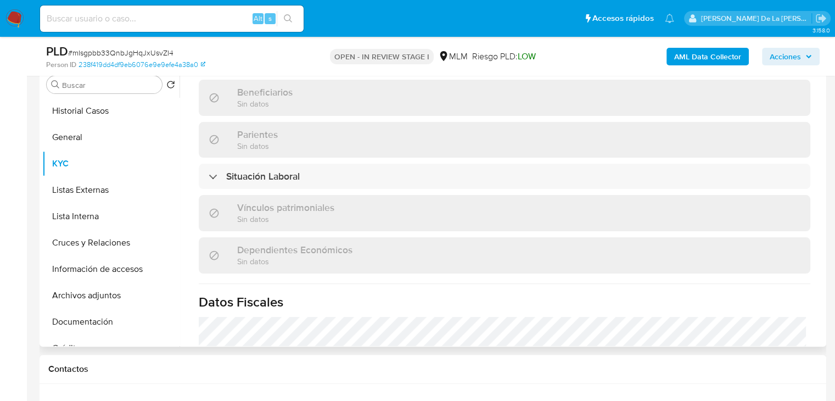
scroll to position [659, 0]
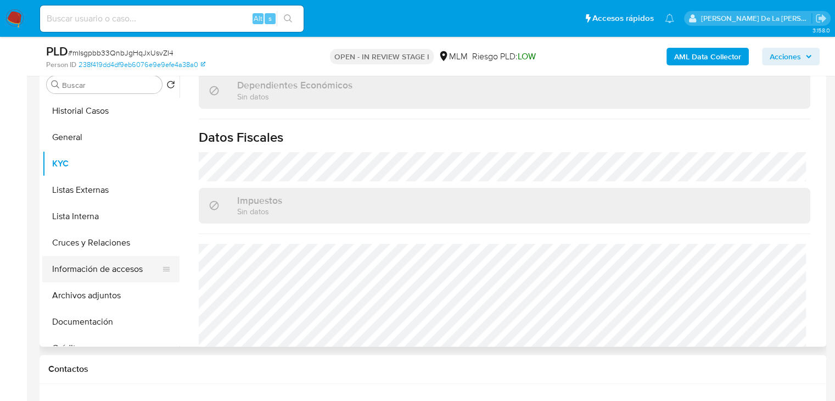
click at [101, 270] on button "Información de accesos" at bounding box center [106, 269] width 128 height 26
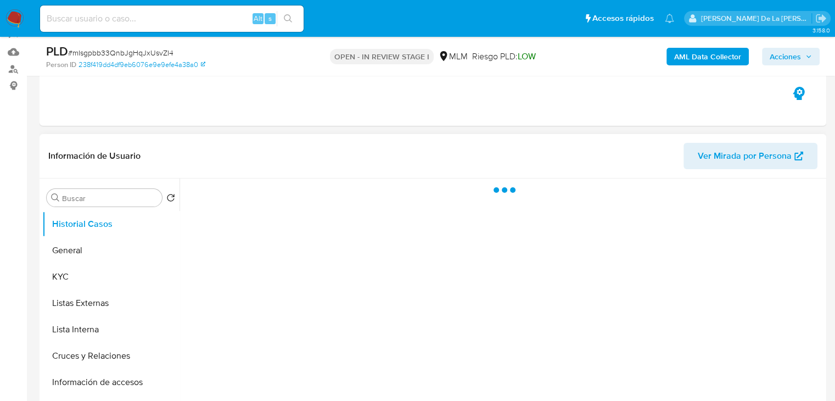
scroll to position [165, 0]
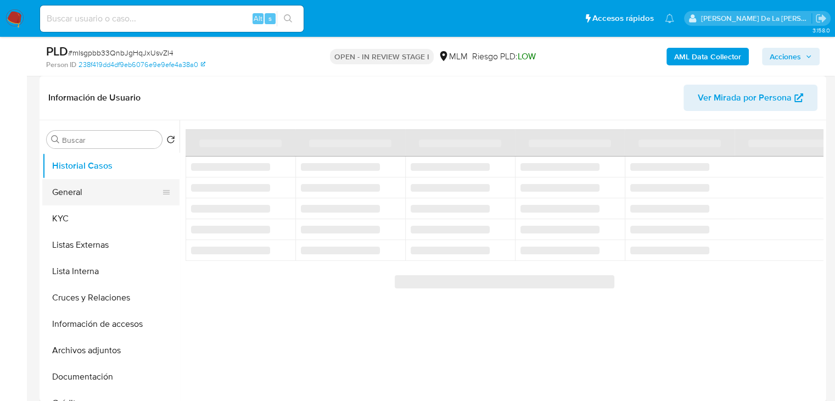
click at [64, 185] on button "General" at bounding box center [106, 192] width 128 height 26
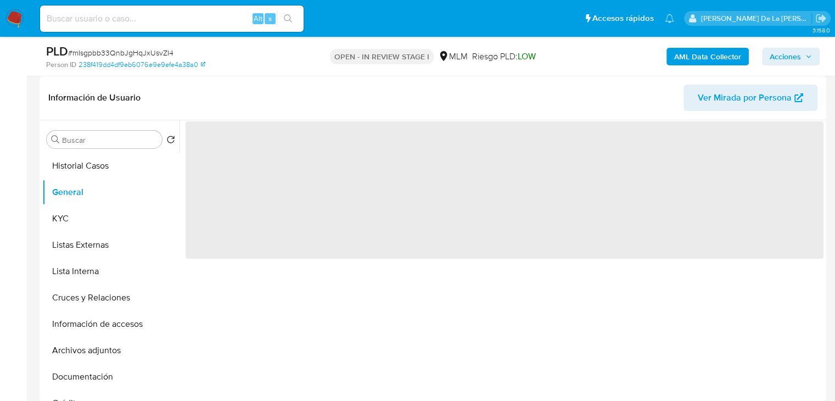
select select "10"
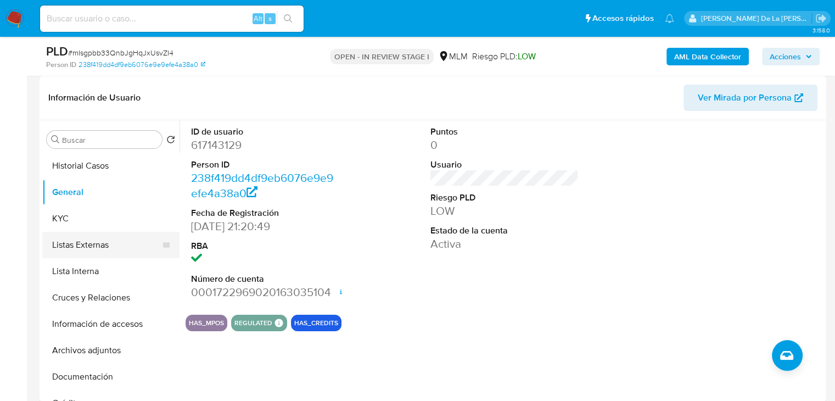
click at [96, 233] on button "Listas Externas" at bounding box center [106, 245] width 128 height 26
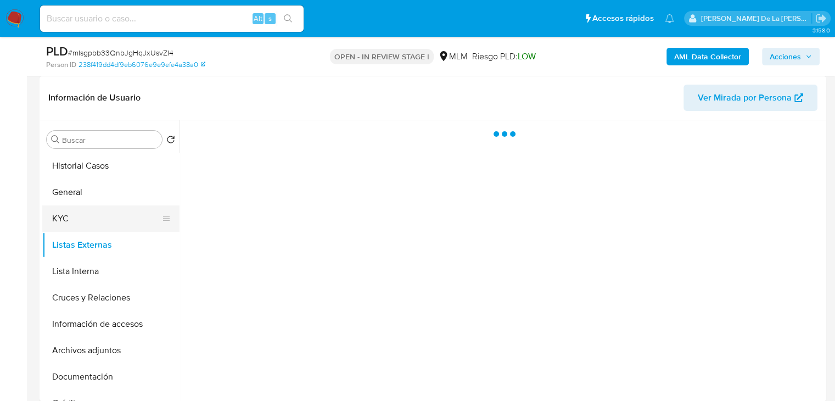
click at [83, 223] on button "KYC" at bounding box center [106, 218] width 128 height 26
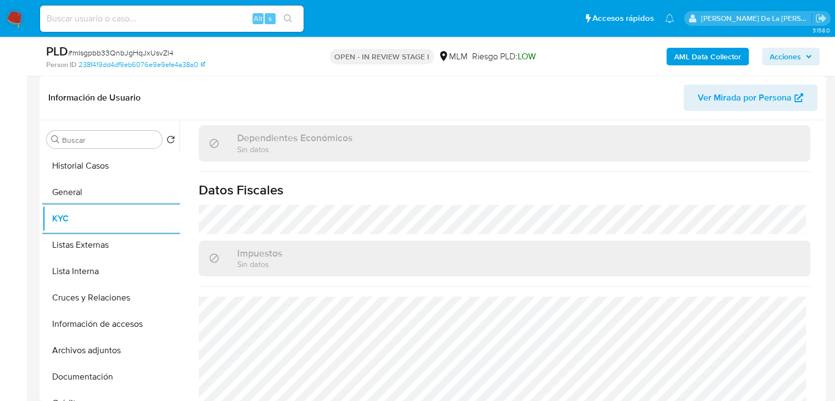
scroll to position [693, 0]
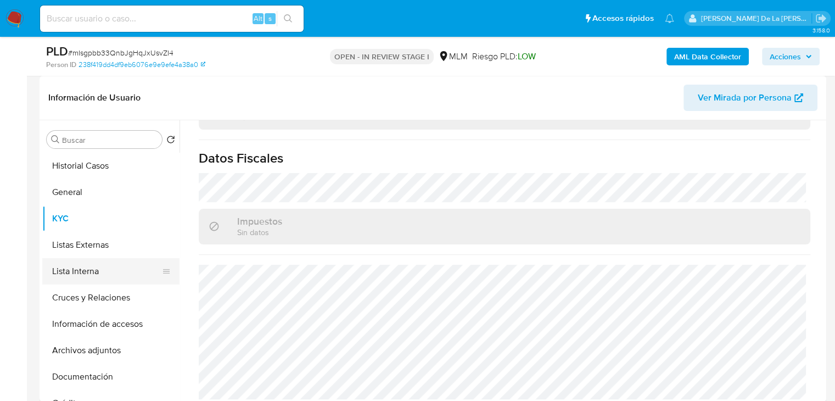
click at [86, 264] on button "Lista Interna" at bounding box center [106, 271] width 128 height 26
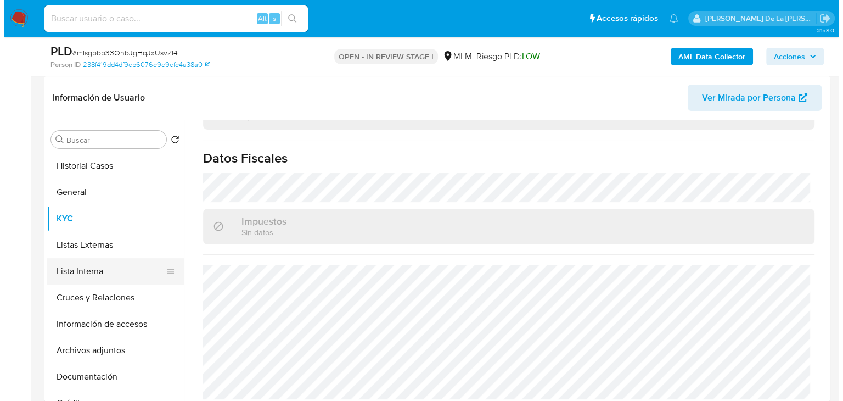
scroll to position [0, 0]
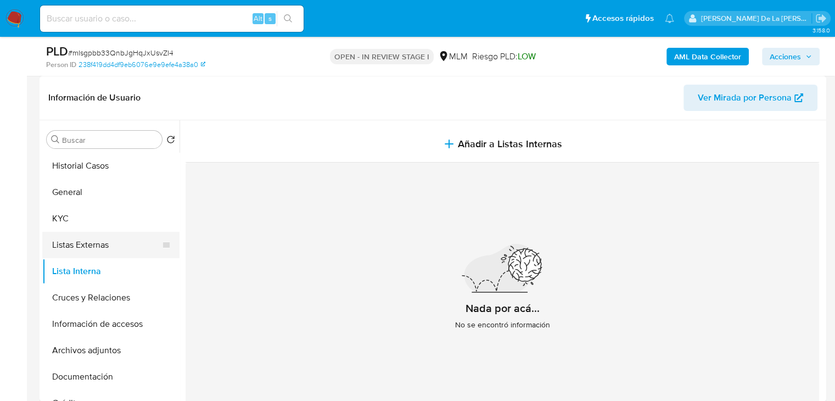
click at [106, 240] on button "Listas Externas" at bounding box center [106, 245] width 128 height 26
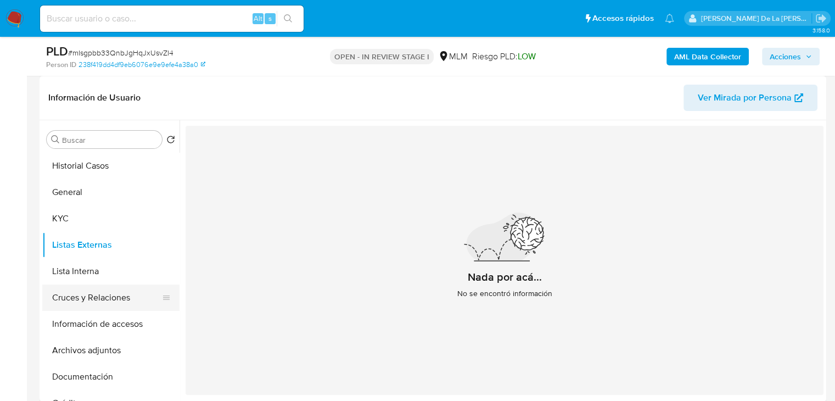
click at [114, 299] on button "Cruces y Relaciones" at bounding box center [106, 297] width 128 height 26
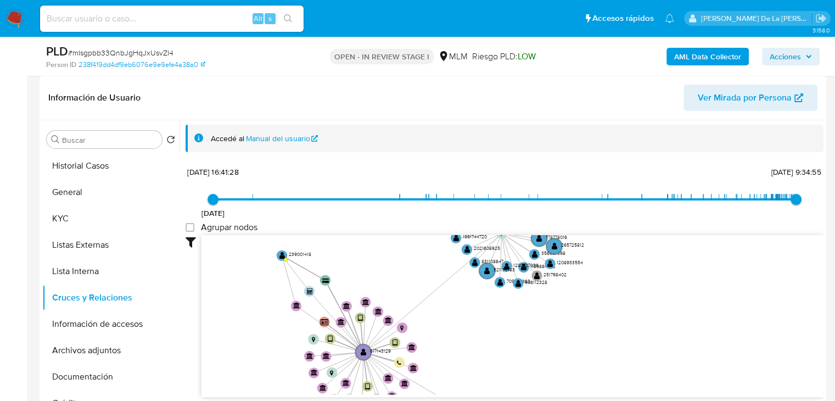
drag, startPoint x: 348, startPoint y: 294, endPoint x: 354, endPoint y: 315, distance: 21.6
click at [354, 315] on icon "device-652493ce57eef0539db4c8f3  user-617143129  617143129 device-6431bc08088…" at bounding box center [512, 314] width 622 height 159
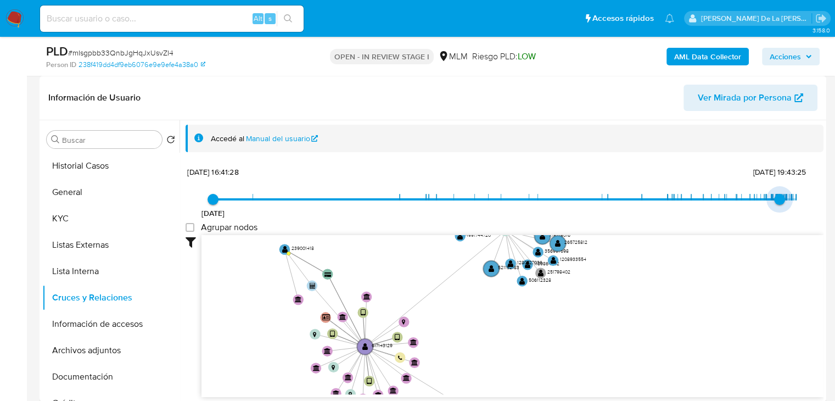
type input "1753929170000"
drag, startPoint x: 788, startPoint y: 196, endPoint x: 774, endPoint y: 200, distance: 14.9
click at [774, 200] on span "30/7/2025, 20:32:50" at bounding box center [778, 199] width 11 height 11
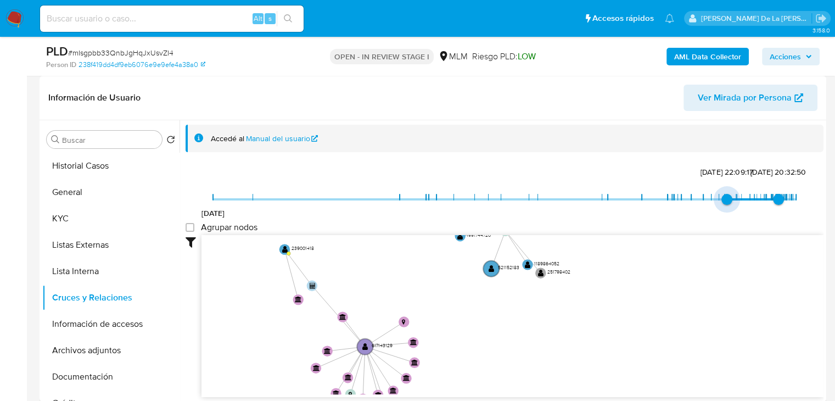
type input "1743610661000"
drag, startPoint x: 216, startPoint y: 201, endPoint x: 720, endPoint y: 209, distance: 504.0
click at [720, 205] on span "2/4/2025, 10:17:41" at bounding box center [724, 199] width 11 height 11
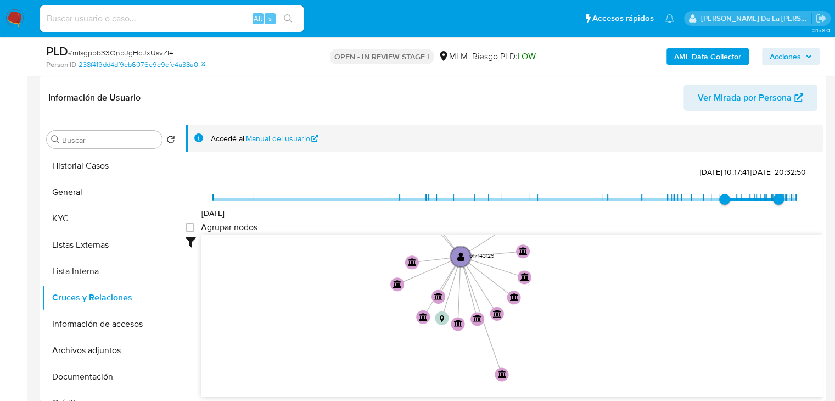
drag, startPoint x: 606, startPoint y: 307, endPoint x: 806, endPoint y: 194, distance: 229.6
click at [806, 194] on div "15/2/2022 2/4/2025, 10:17:41 30/7/2025, 20:32:50 Agrupar nodos Filtros Confianz…" at bounding box center [505, 300] width 638 height 273
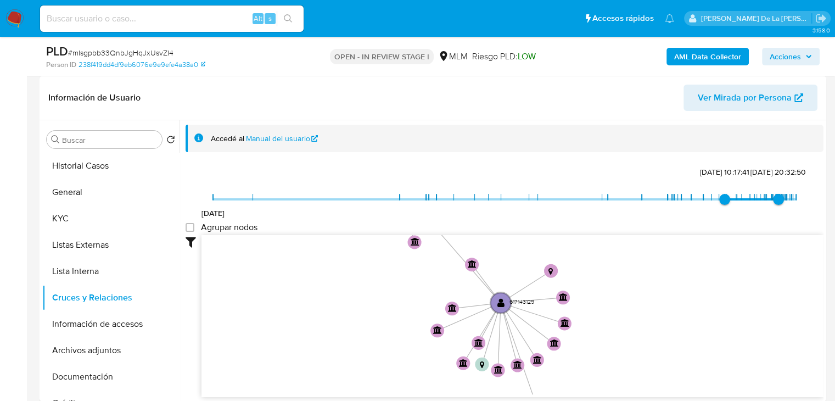
drag, startPoint x: 724, startPoint y: 268, endPoint x: 730, endPoint y: 326, distance: 58.0
click at [730, 326] on icon "device-652493ce57eef0539db4c8f3  user-617143129  617143129 device-6431bc08088…" at bounding box center [512, 314] width 622 height 159
click at [102, 312] on button "Información de accesos" at bounding box center [106, 324] width 128 height 26
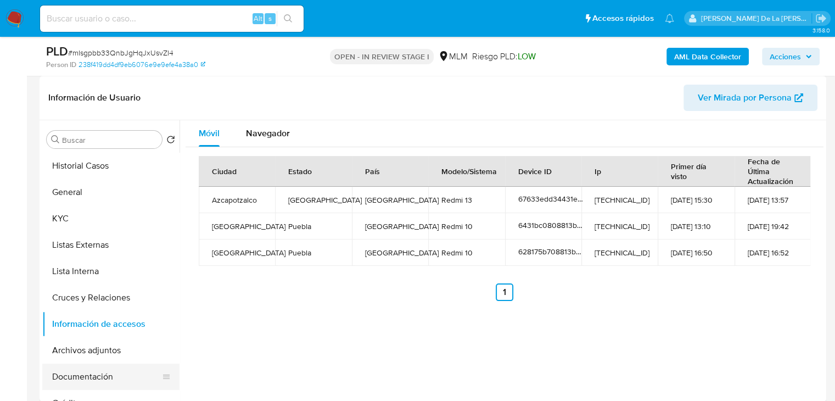
click at [92, 367] on button "Documentación" at bounding box center [106, 376] width 128 height 26
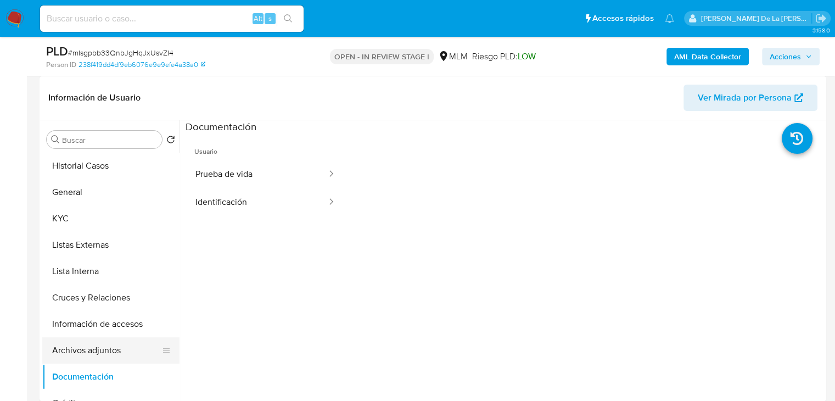
click at [100, 350] on button "Archivos adjuntos" at bounding box center [106, 350] width 128 height 26
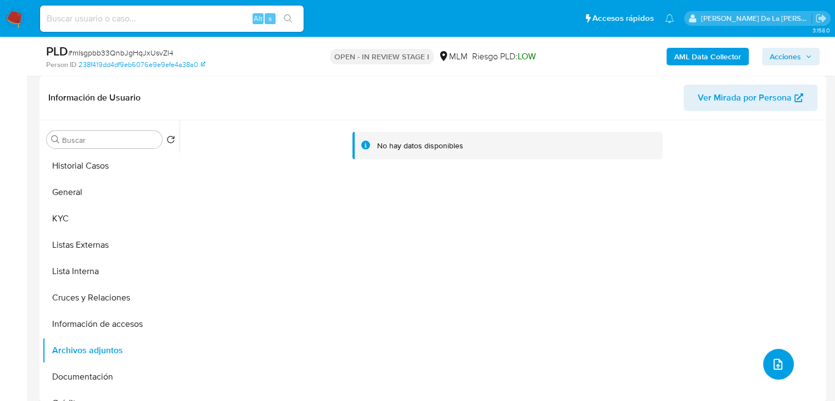
click at [778, 365] on icon "upload-file" at bounding box center [777, 363] width 13 height 13
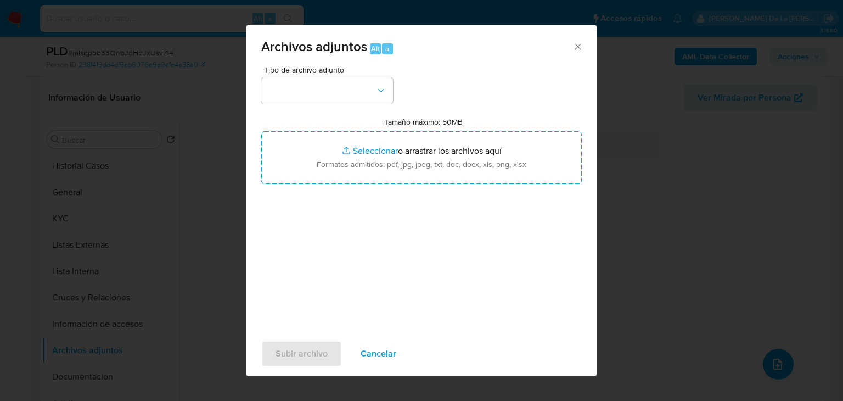
click at [340, 105] on div "Tipo de archivo adjunto Tamaño máximo: 50MB Seleccionar archivos Seleccionar o …" at bounding box center [421, 195] width 321 height 259
click at [334, 90] on button "button" at bounding box center [327, 90] width 132 height 26
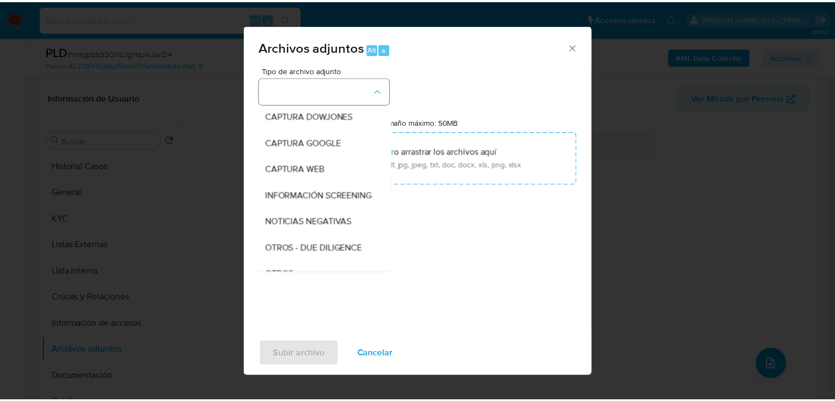
scroll to position [57, 0]
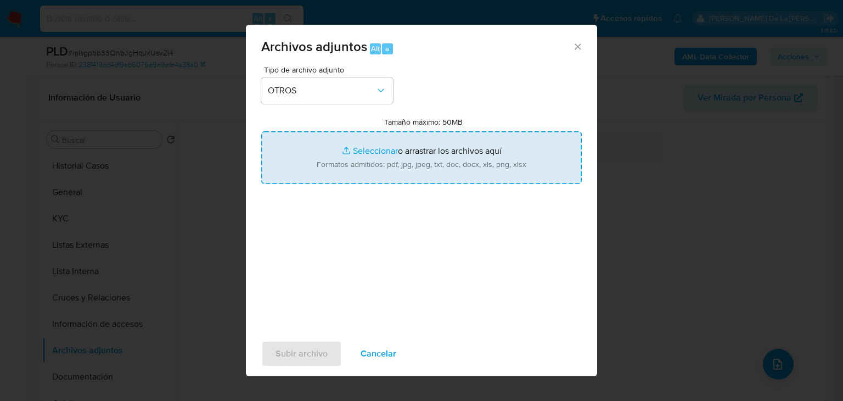
type input "C:\fakepath\617143129_BEATRIZ CASTELAN PEREZ_AGO2025.pdf"
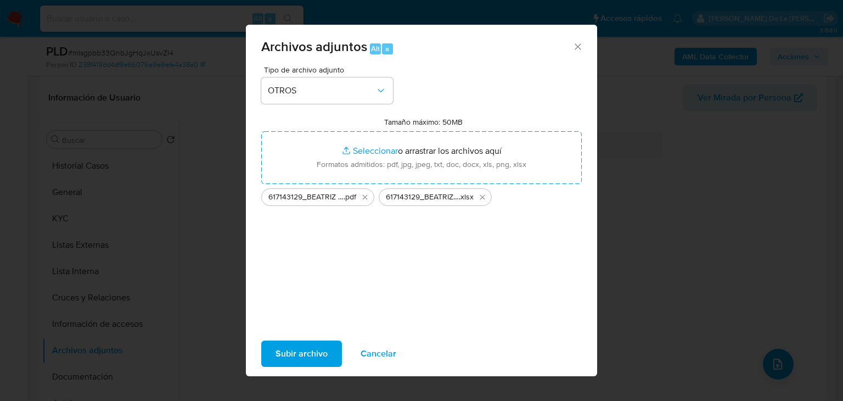
click at [290, 347] on span "Subir archivo" at bounding box center [302, 353] width 52 height 24
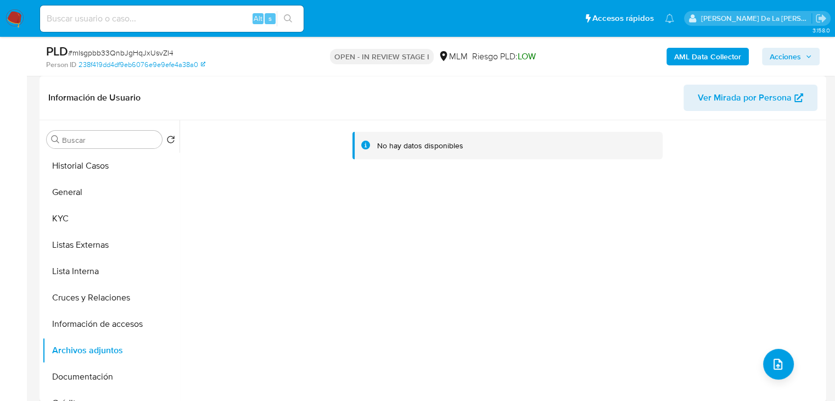
click at [309, 234] on div "No hay datos disponibles" at bounding box center [502, 260] width 644 height 281
drag, startPoint x: 46, startPoint y: 239, endPoint x: 51, endPoint y: 244, distance: 6.6
click at [46, 239] on button "Listas Externas" at bounding box center [106, 245] width 128 height 26
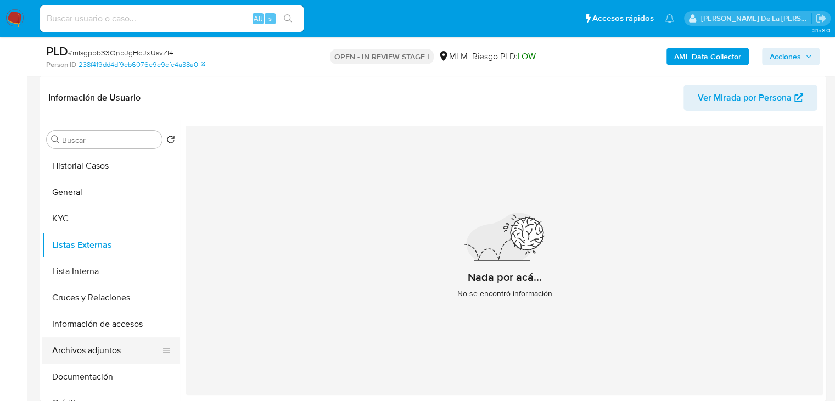
click at [74, 342] on button "Archivos adjuntos" at bounding box center [106, 350] width 128 height 26
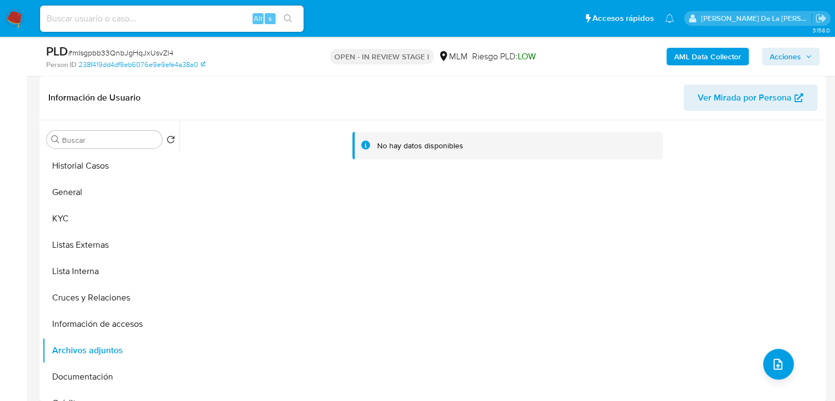
click at [790, 57] on span "Acciones" at bounding box center [785, 57] width 31 height 18
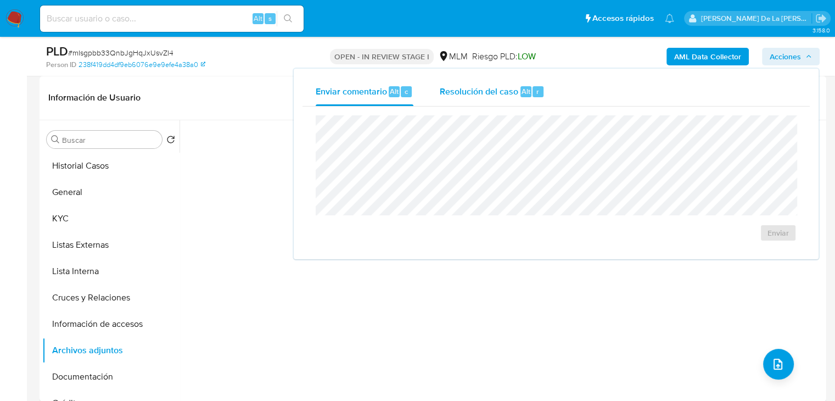
click at [492, 95] on span "Resolución del caso" at bounding box center [479, 91] width 79 height 13
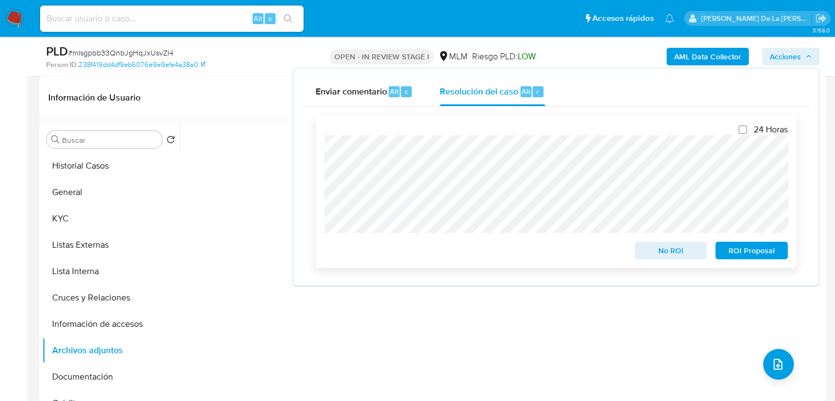
click at [669, 254] on span "No ROI" at bounding box center [670, 250] width 57 height 15
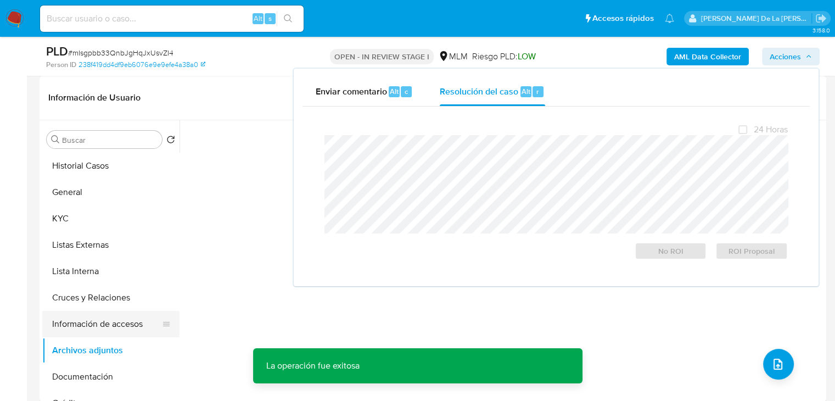
click at [103, 321] on button "Información de accesos" at bounding box center [106, 324] width 128 height 26
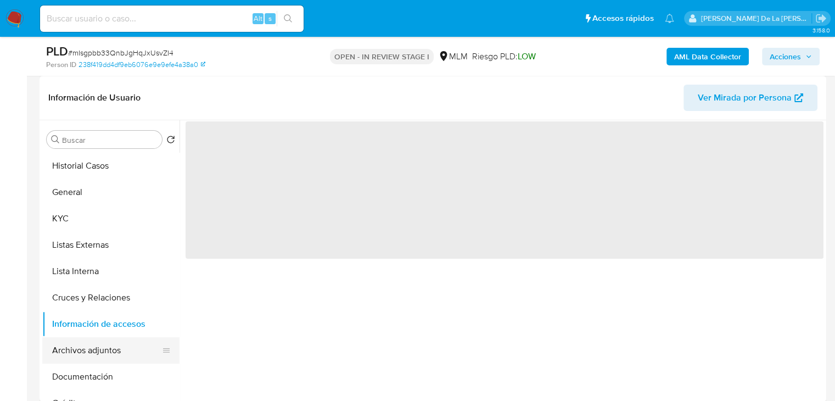
click at [99, 348] on button "Archivos adjuntos" at bounding box center [106, 350] width 128 height 26
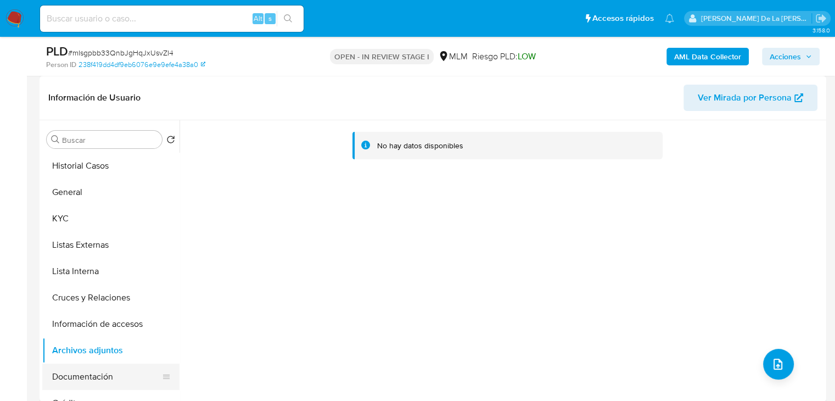
click at [86, 367] on button "Documentación" at bounding box center [106, 376] width 128 height 26
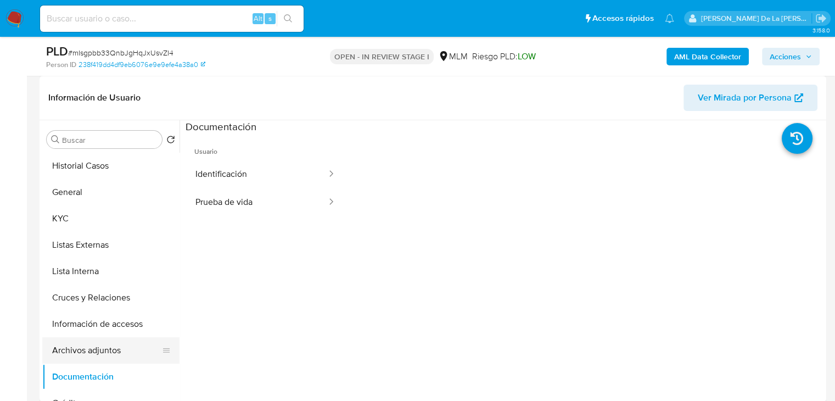
click at [93, 347] on button "Archivos adjuntos" at bounding box center [106, 350] width 128 height 26
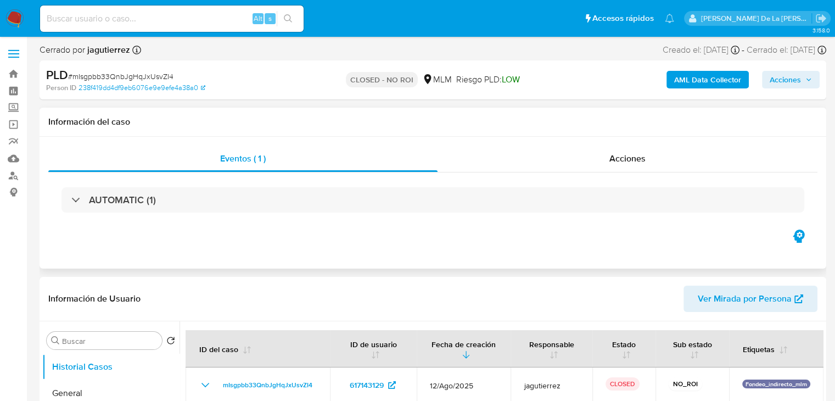
select select "10"
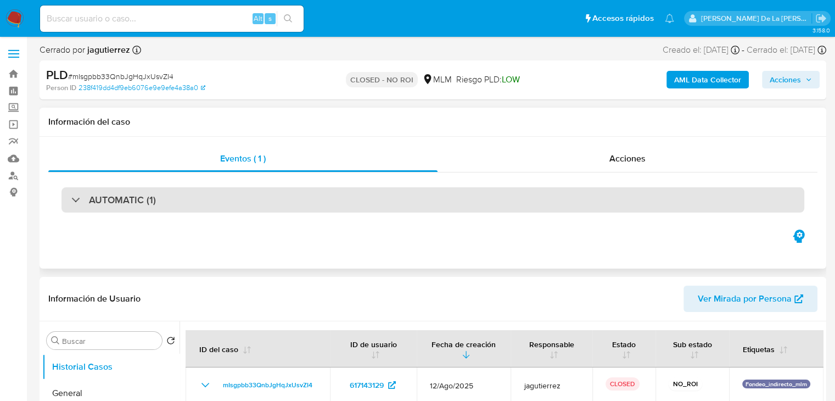
click at [71, 199] on div at bounding box center [71, 199] width 0 height 0
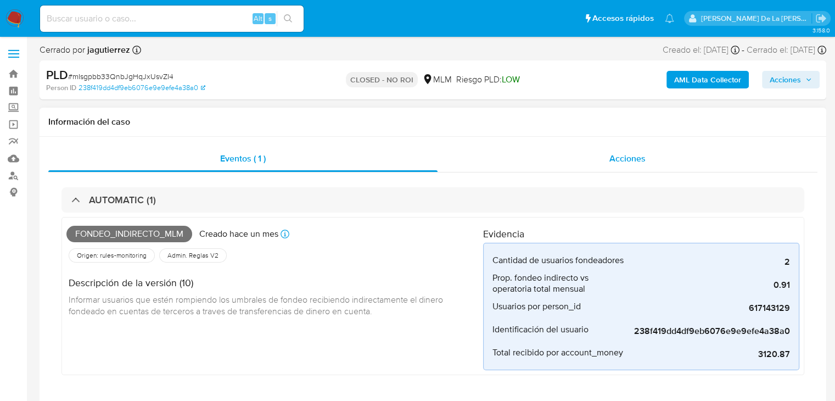
click at [614, 169] on div "Acciones" at bounding box center [628, 158] width 380 height 26
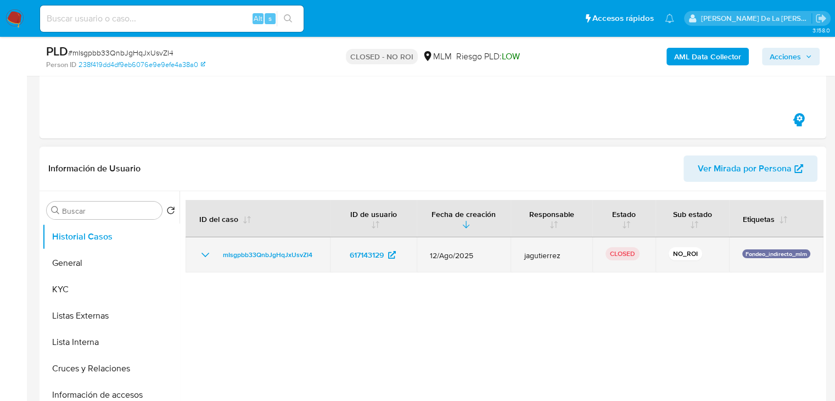
scroll to position [274, 0]
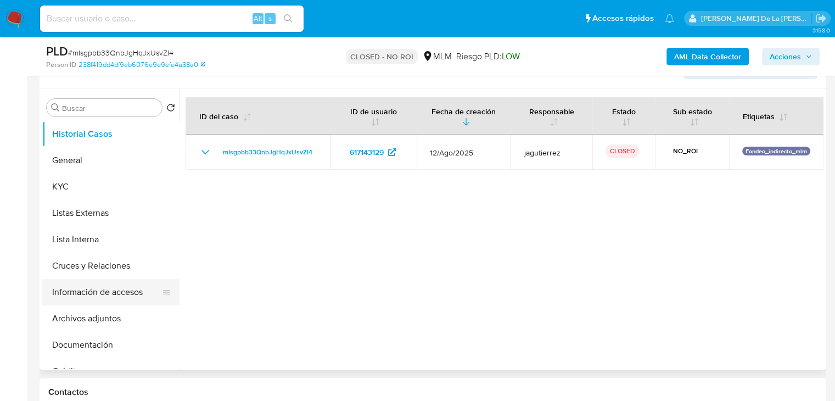
click at [93, 299] on button "Información de accesos" at bounding box center [106, 292] width 128 height 26
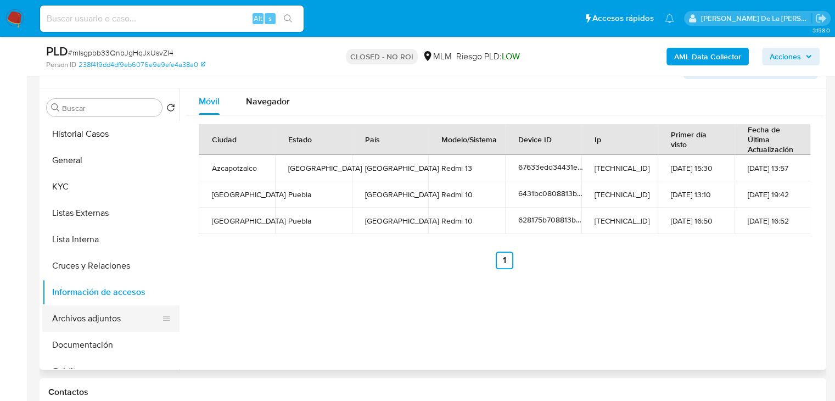
click at [114, 317] on button "Archivos adjuntos" at bounding box center [106, 318] width 128 height 26
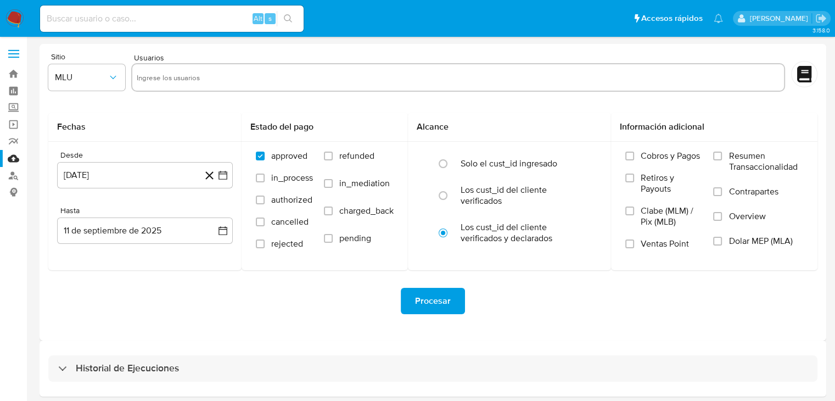
click at [18, 19] on img at bounding box center [14, 18] width 19 height 19
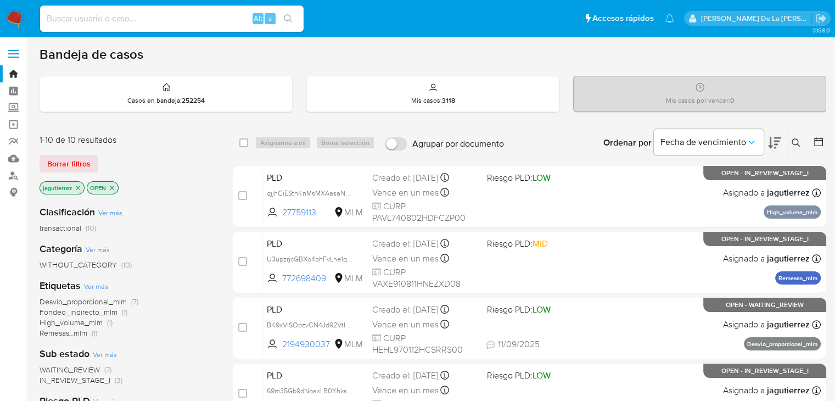
click at [77, 185] on icon "close-filter" at bounding box center [78, 187] width 7 height 7
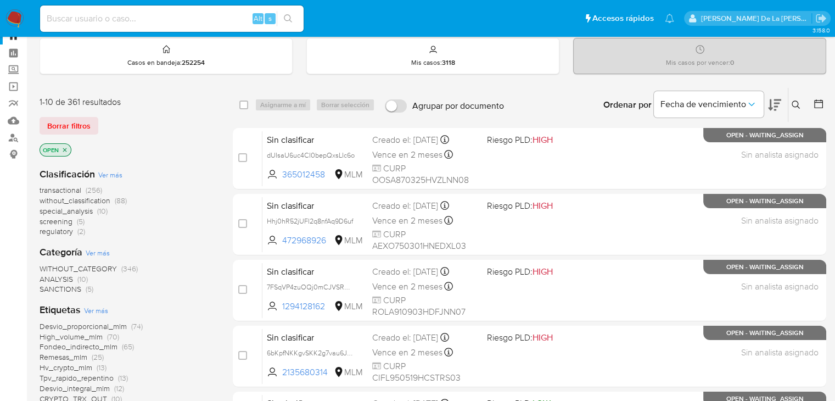
scroll to position [55, 0]
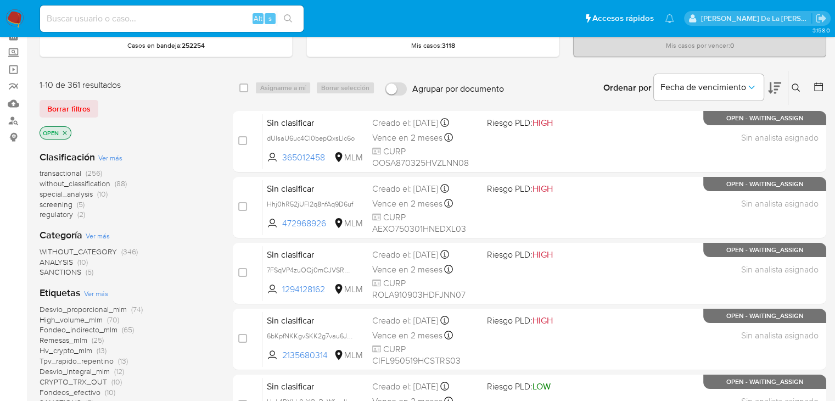
click at [58, 201] on span "screening" at bounding box center [56, 204] width 33 height 11
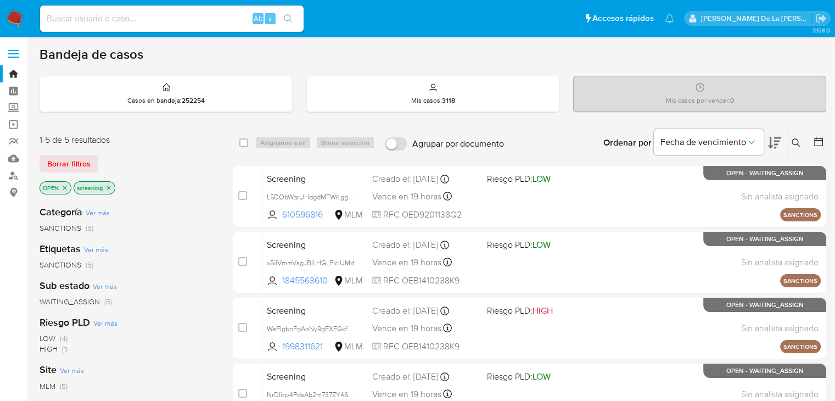
click at [7, 13] on img at bounding box center [14, 18] width 19 height 19
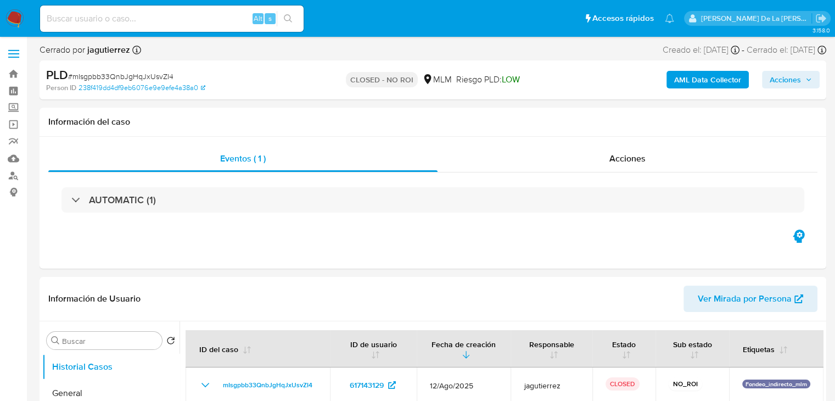
select select "10"
click at [643, 153] on span "Acciones" at bounding box center [627, 158] width 36 height 13
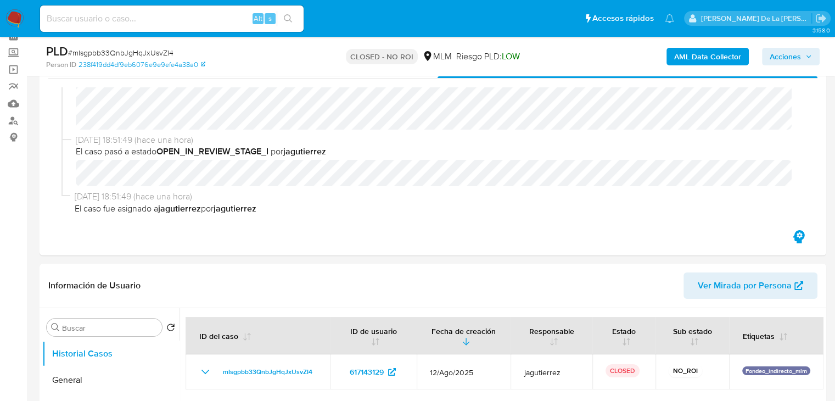
scroll to position [220, 0]
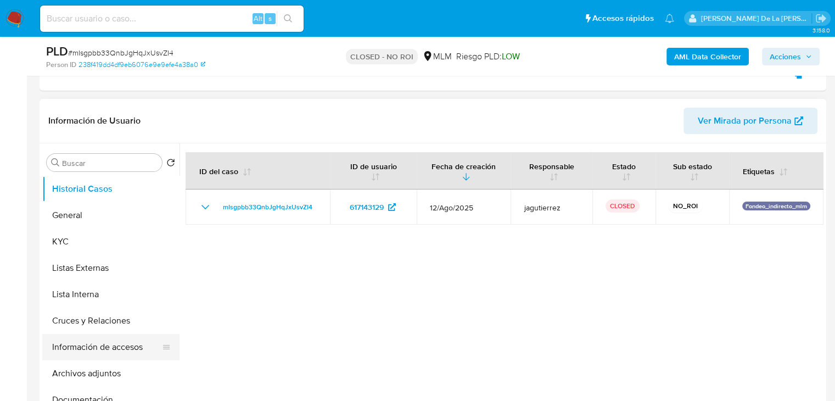
click at [120, 347] on button "Información de accesos" at bounding box center [106, 347] width 128 height 26
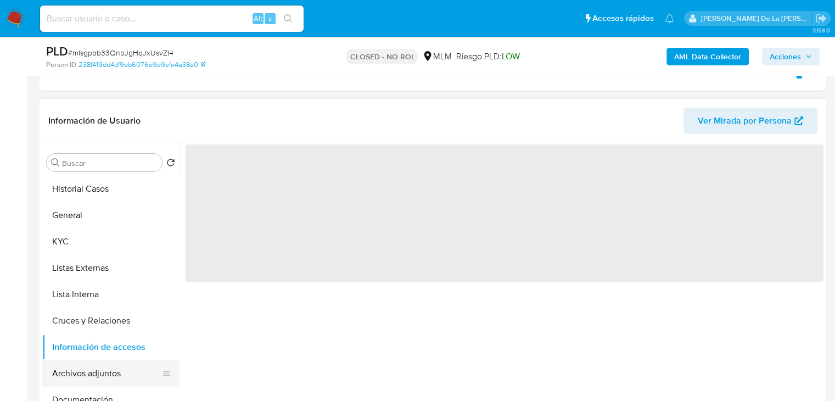
click at [114, 368] on button "Archivos adjuntos" at bounding box center [106, 373] width 128 height 26
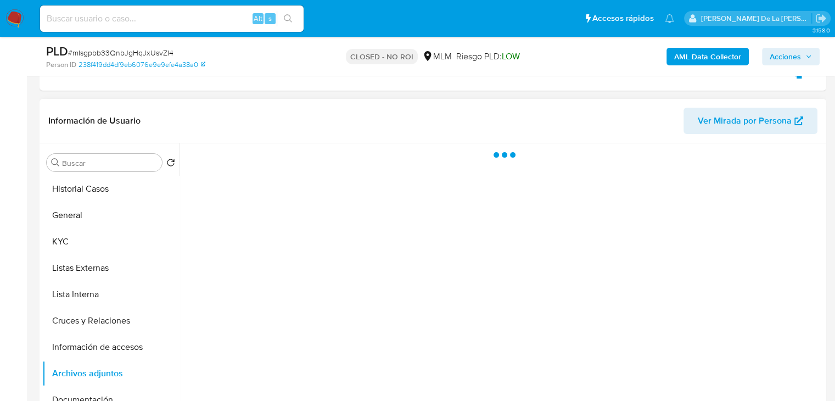
scroll to position [274, 0]
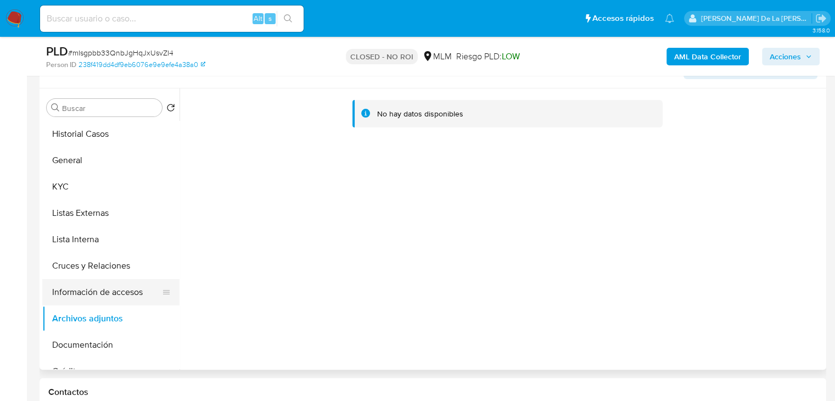
click at [100, 293] on button "Información de accesos" at bounding box center [106, 292] width 128 height 26
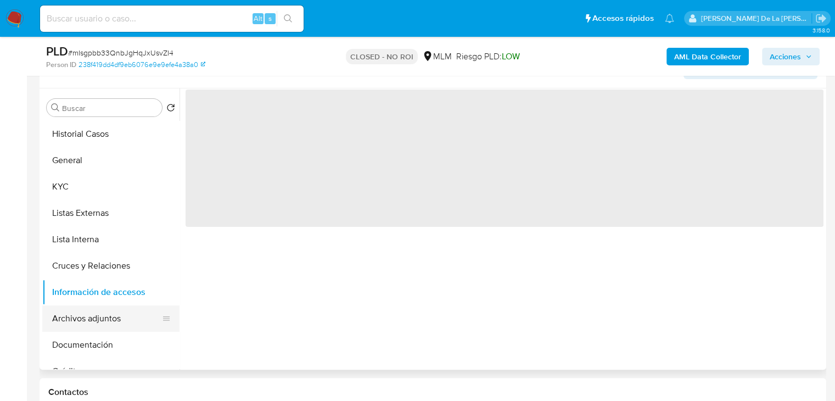
click at [93, 317] on button "Archivos adjuntos" at bounding box center [106, 318] width 128 height 26
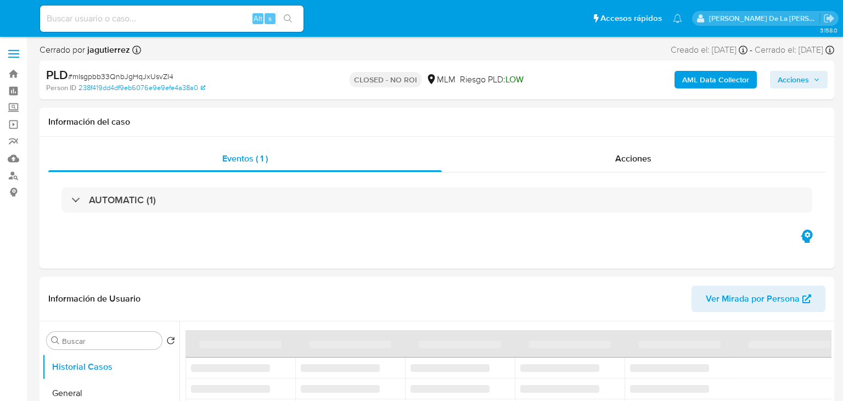
select select "10"
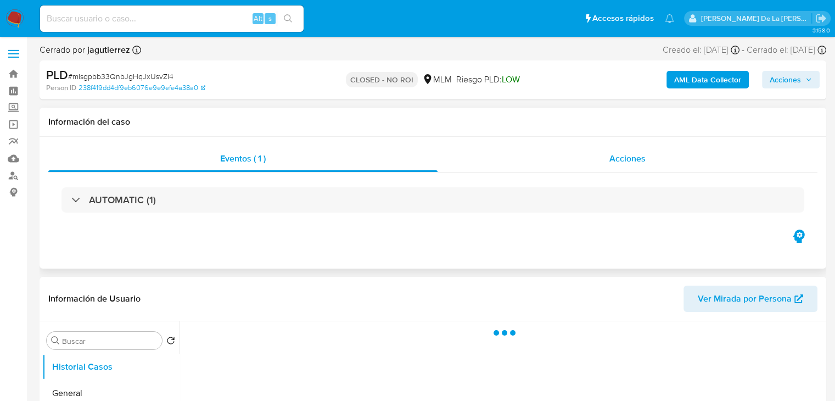
click at [585, 150] on div "Acciones" at bounding box center [628, 158] width 380 height 26
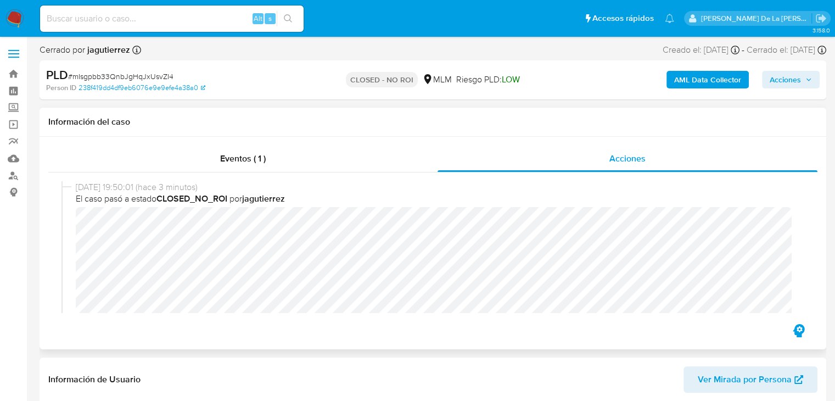
select select "10"
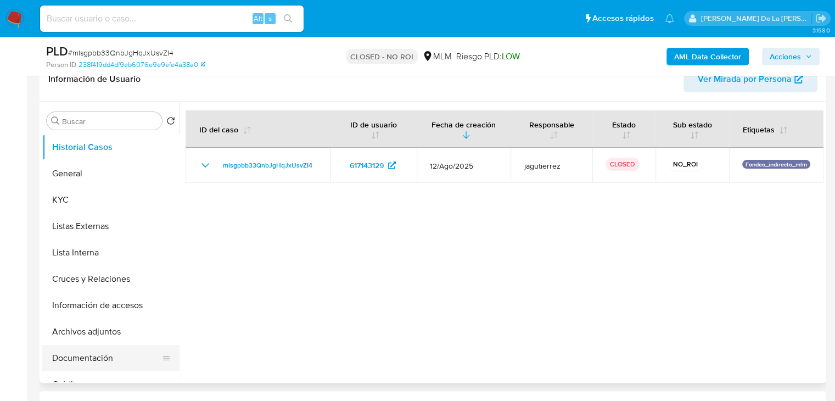
scroll to position [274, 0]
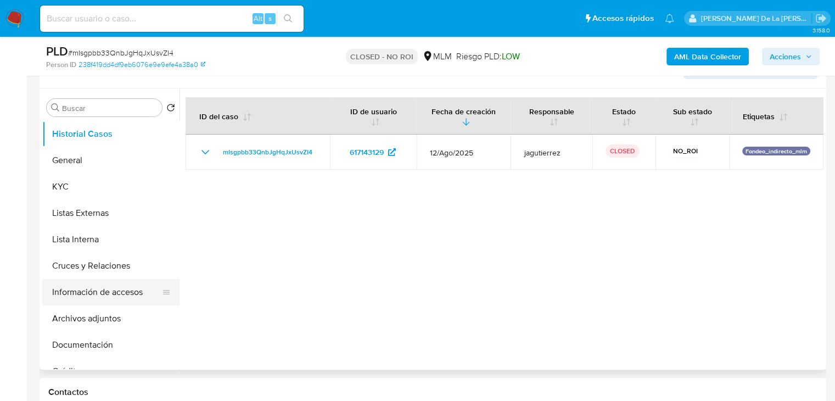
click at [122, 300] on button "Información de accesos" at bounding box center [106, 292] width 128 height 26
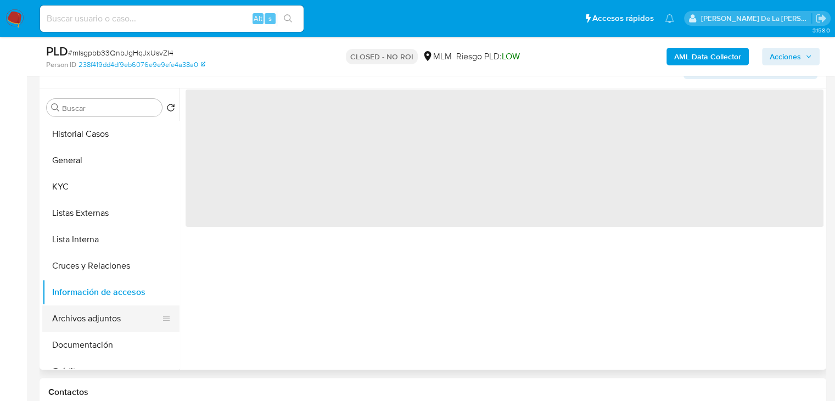
click at [107, 315] on button "Archivos adjuntos" at bounding box center [106, 318] width 128 height 26
